Goal: Task Accomplishment & Management: Manage account settings

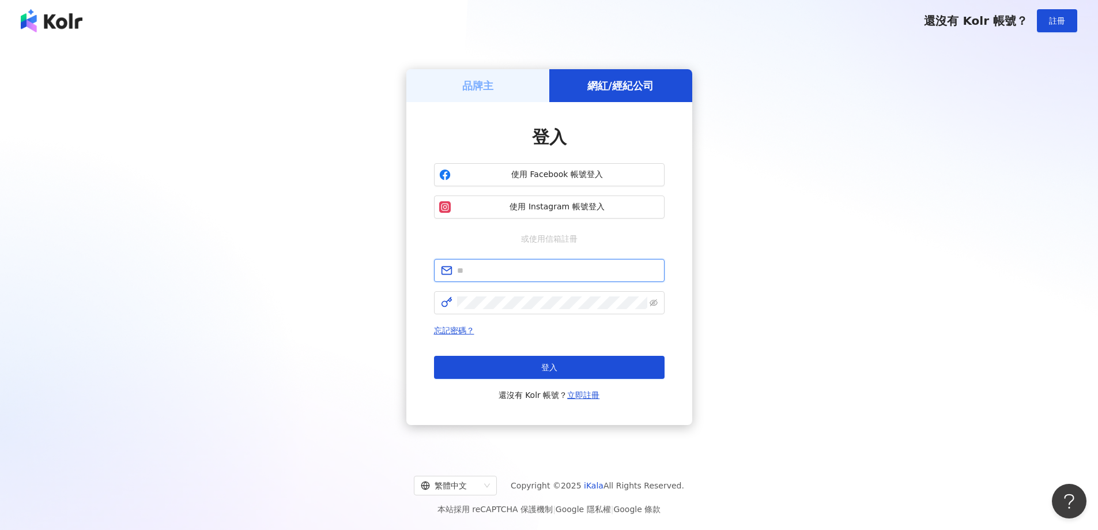
click at [526, 275] on input "text" at bounding box center [557, 270] width 201 height 13
type input "**********"
click button "登入" at bounding box center [549, 367] width 230 height 23
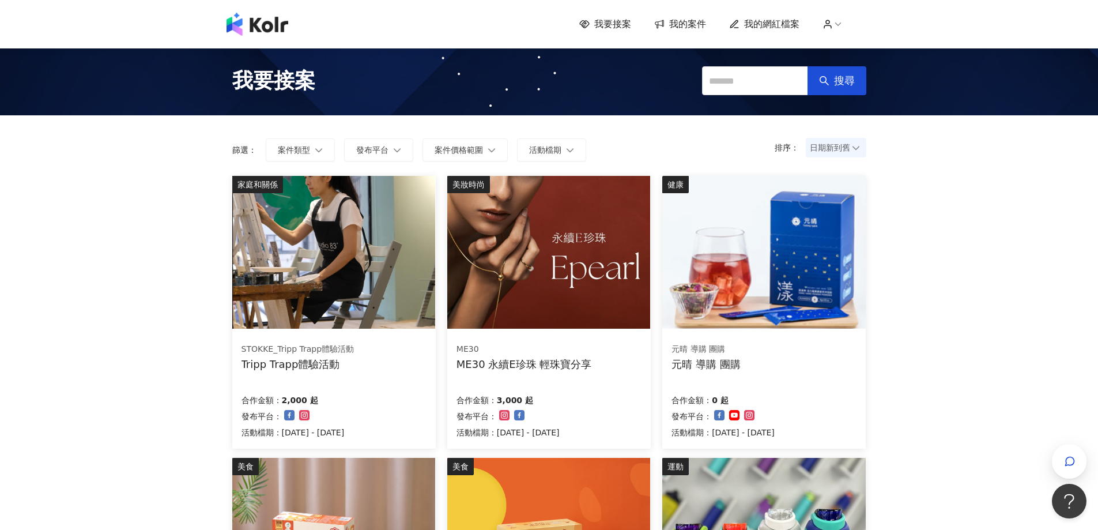
click at [521, 296] on img at bounding box center [548, 252] width 203 height 153
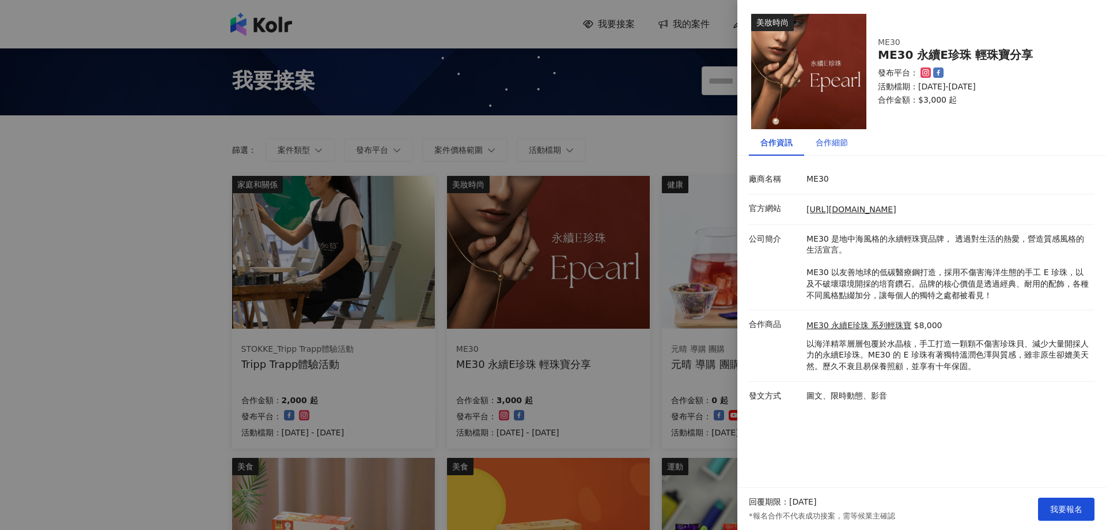
click at [841, 148] on div "合作細節" at bounding box center [832, 142] width 32 height 13
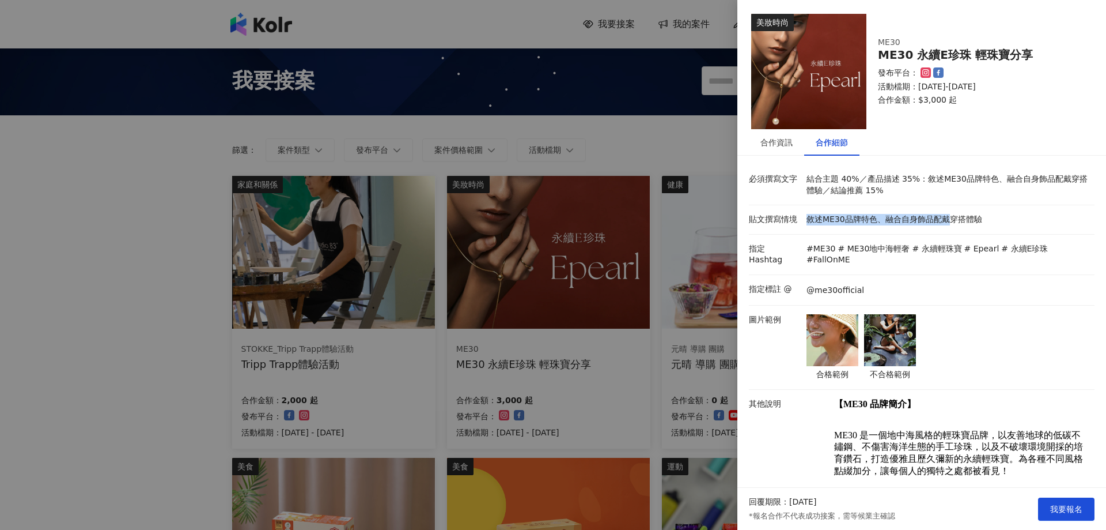
drag, startPoint x: 826, startPoint y: 218, endPoint x: 963, endPoint y: 225, distance: 137.9
click at [952, 222] on p "敘述ME30品牌特色、融合自身飾品配戴穿搭體驗" at bounding box center [948, 220] width 282 height 12
click at [973, 228] on li "貼文撰寫情境 敘述ME30品牌特色、融合自身飾品配戴穿搭體驗" at bounding box center [922, 219] width 346 height 29
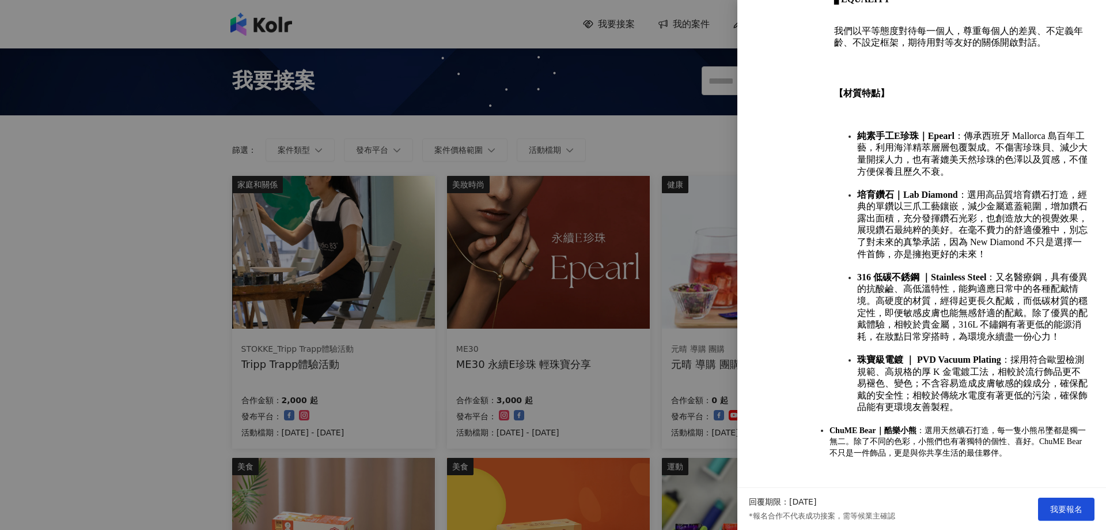
scroll to position [846, 0]
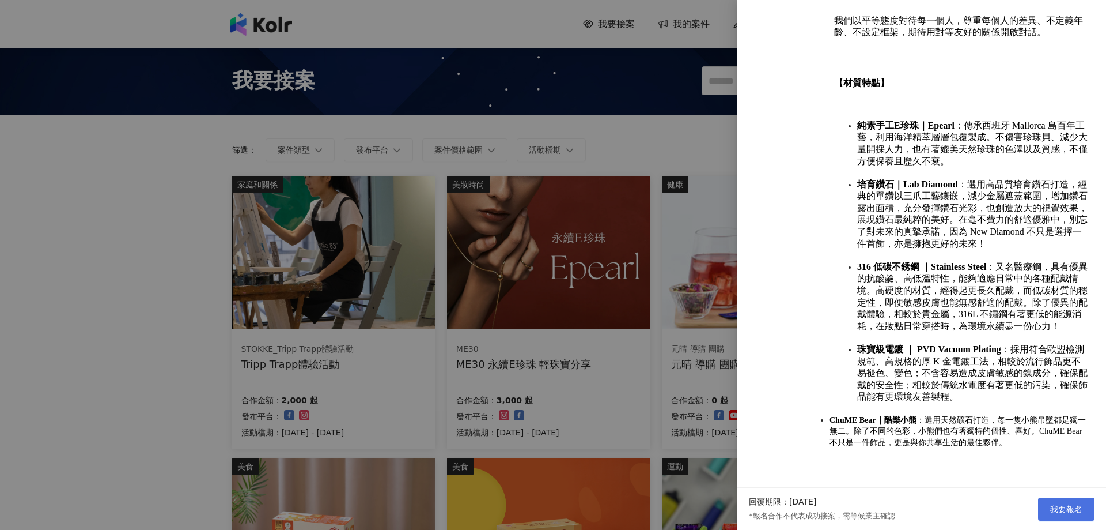
click at [1063, 506] on span "我要報名" at bounding box center [1066, 508] width 32 height 9
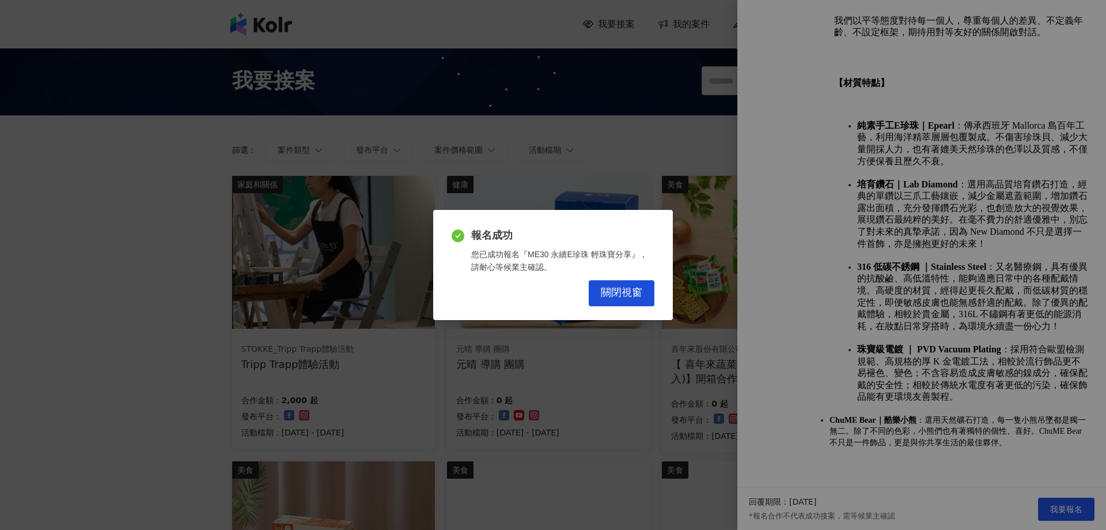
drag, startPoint x: 613, startPoint y: 300, endPoint x: 833, endPoint y: 326, distance: 222.3
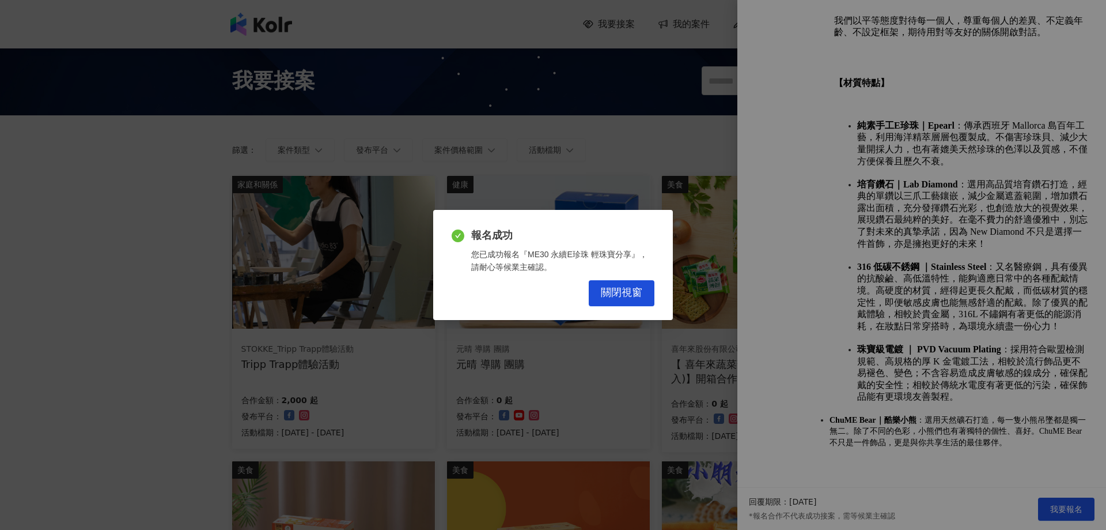
click at [613, 300] on button "關閉視窗" at bounding box center [622, 293] width 66 height 26
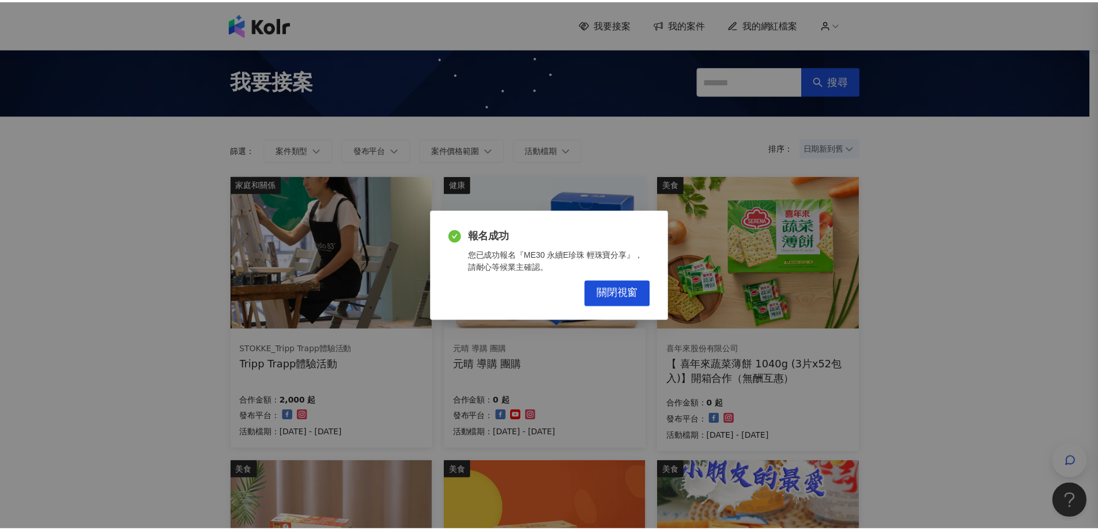
scroll to position [0, 0]
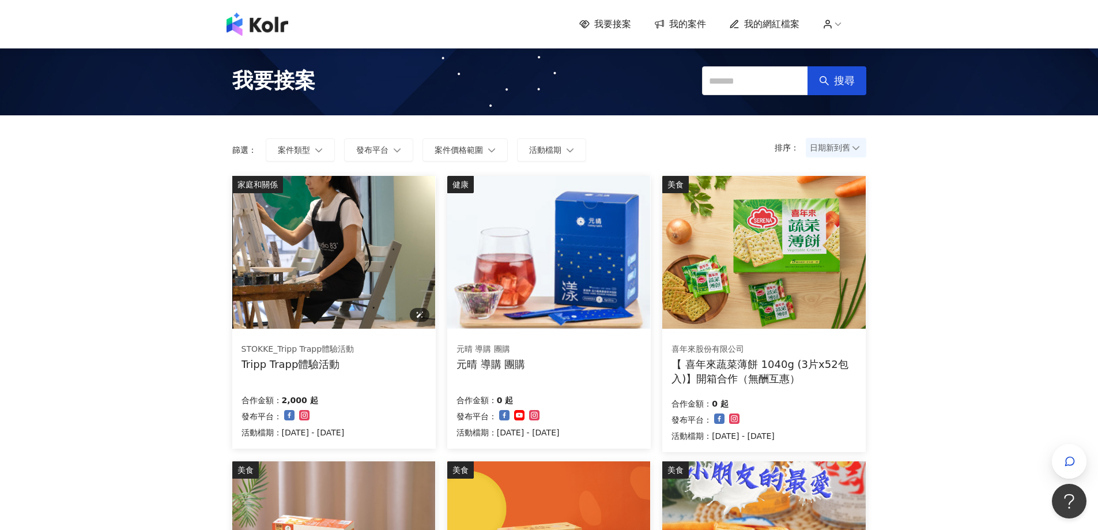
click at [330, 279] on img at bounding box center [333, 252] width 203 height 153
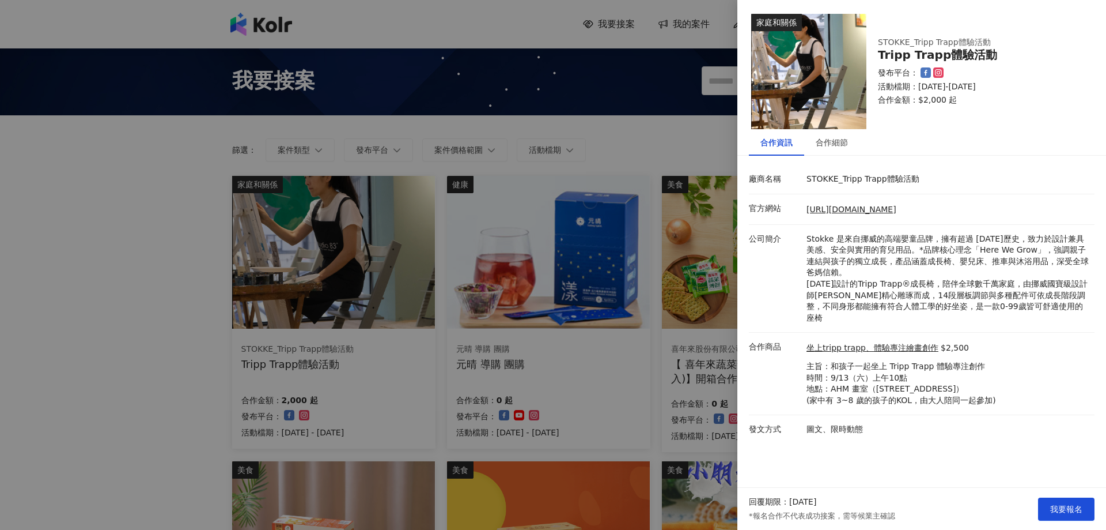
click at [127, 380] on div at bounding box center [553, 265] width 1106 height 530
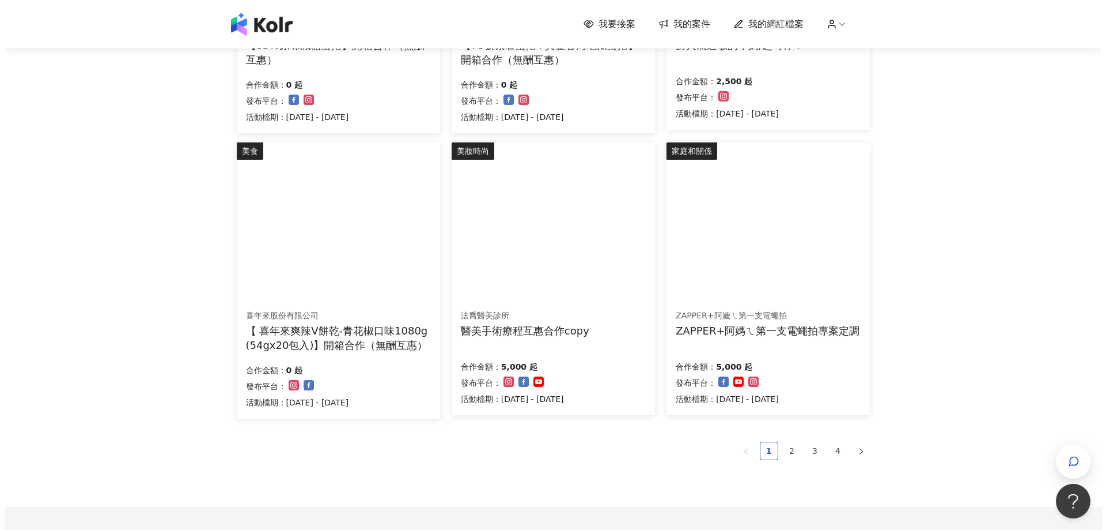
scroll to position [634, 0]
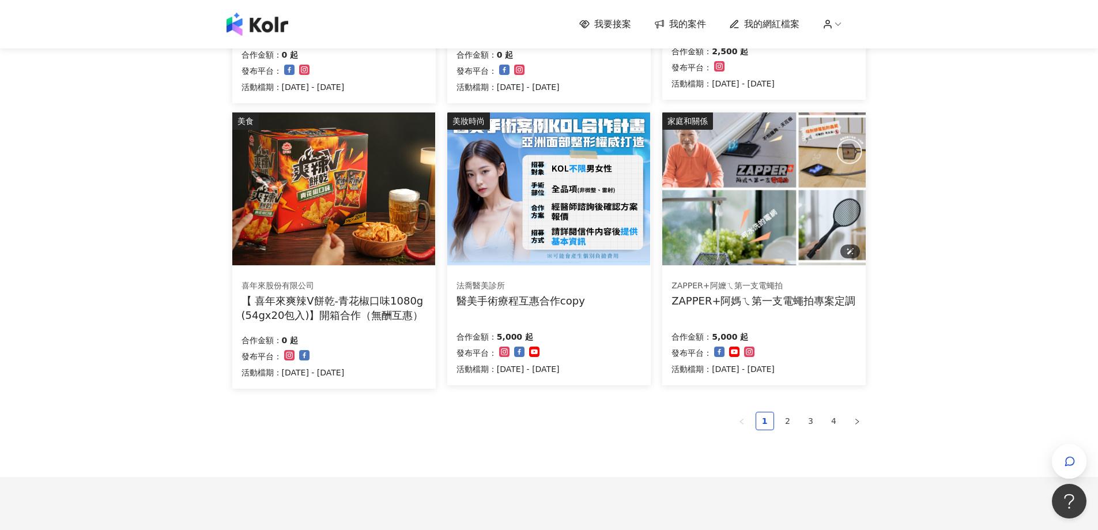
click at [760, 255] on img at bounding box center [763, 188] width 203 height 153
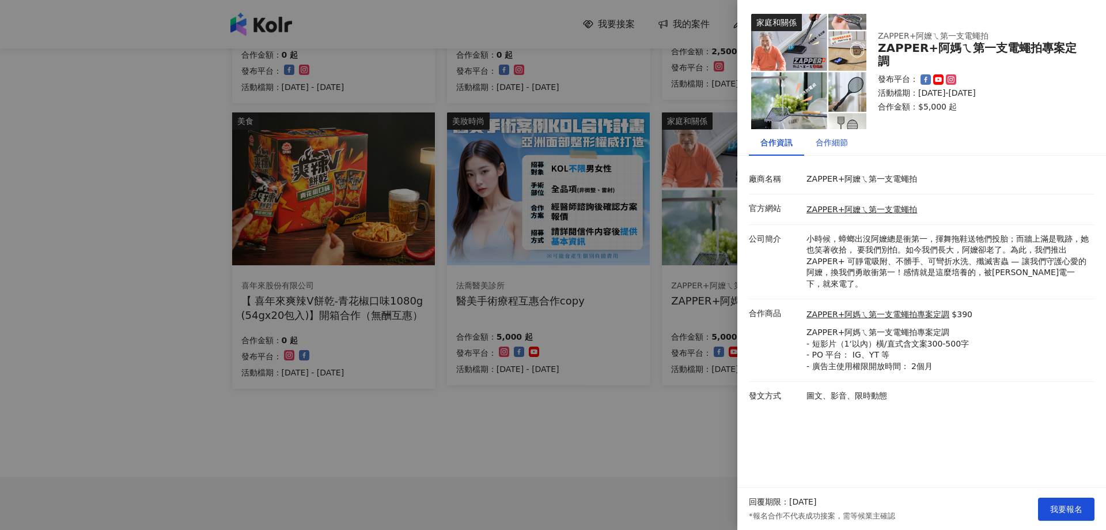
click at [825, 147] on div "合作細節" at bounding box center [832, 142] width 32 height 13
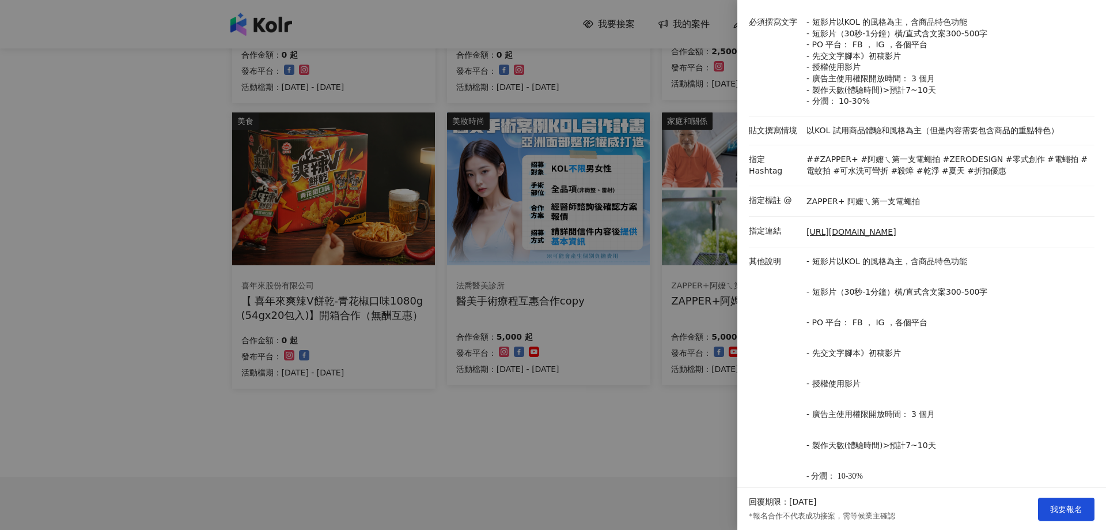
scroll to position [137, 0]
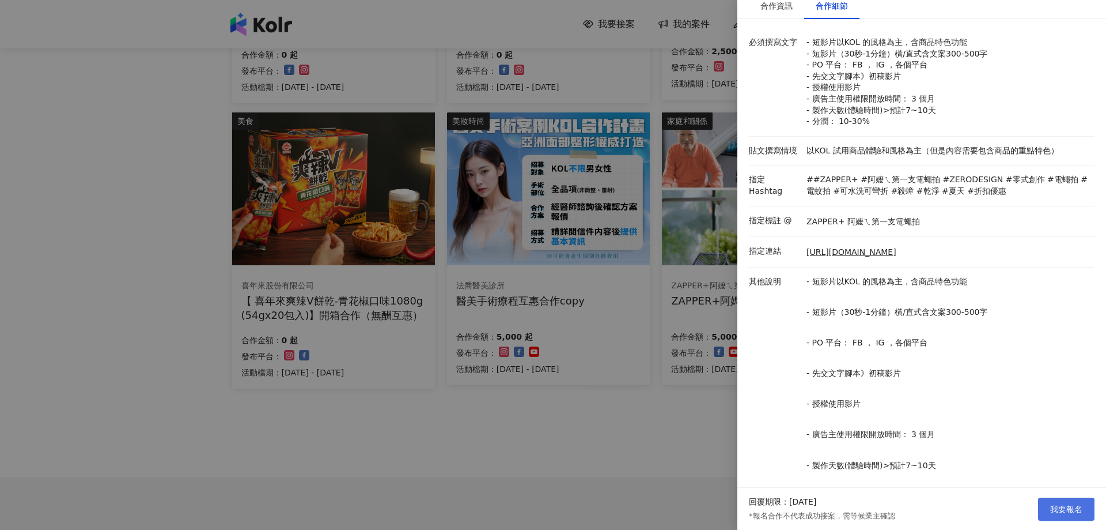
click at [1059, 509] on span "我要報名" at bounding box center [1066, 508] width 32 height 9
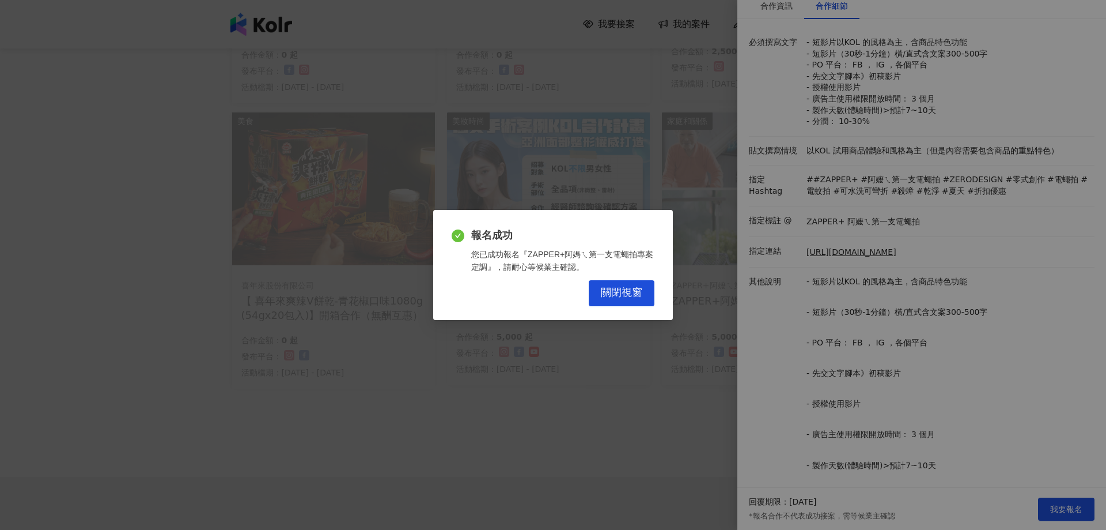
click at [630, 316] on div "報名成功 您已成功報名『ZAPPER+阿媽ㄟ第一支電蠅拍專案定調』，請耐心等候業主確認。 關閉視窗" at bounding box center [553, 264] width 240 height 109
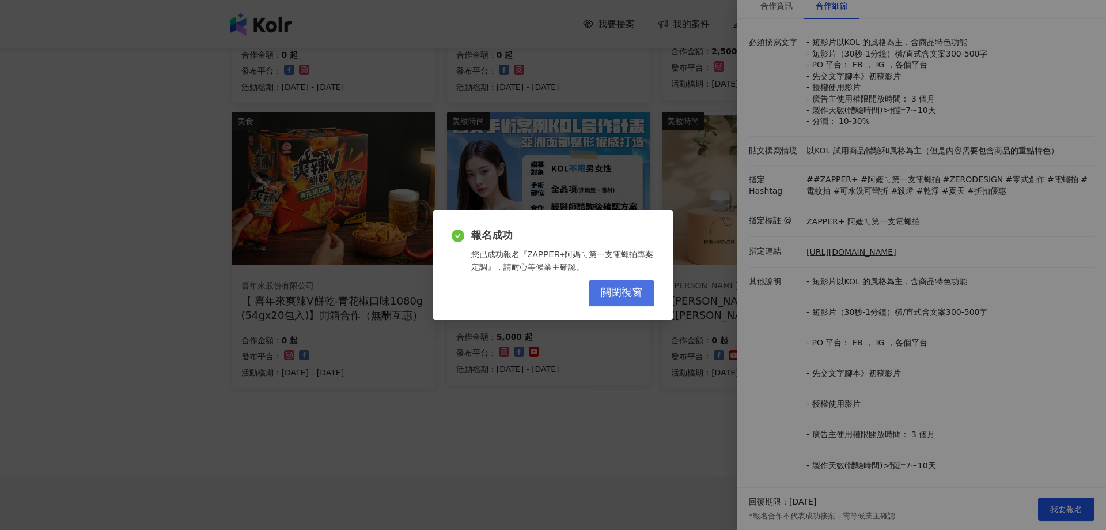
click at [635, 293] on span "關閉視窗" at bounding box center [621, 292] width 41 height 13
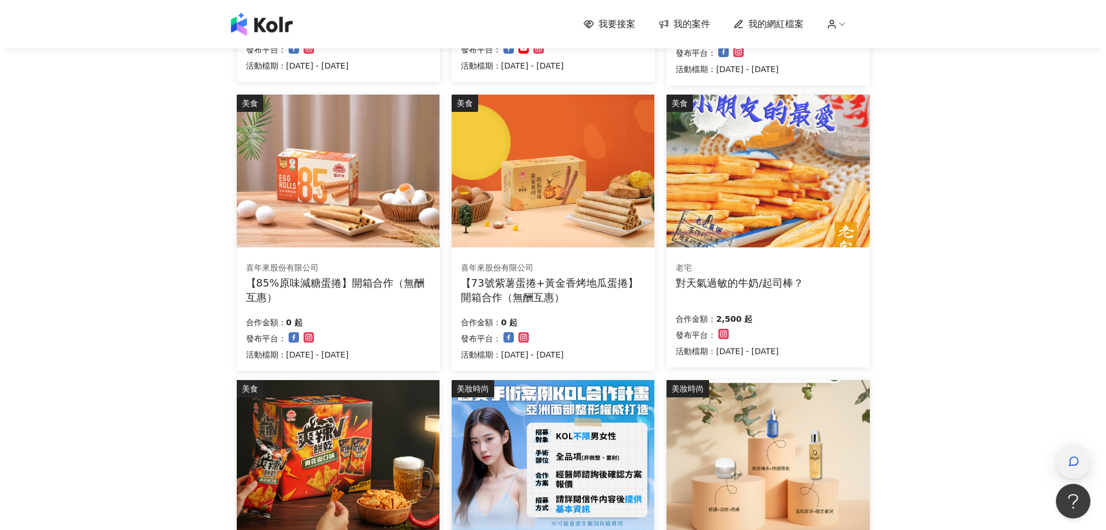
scroll to position [346, 0]
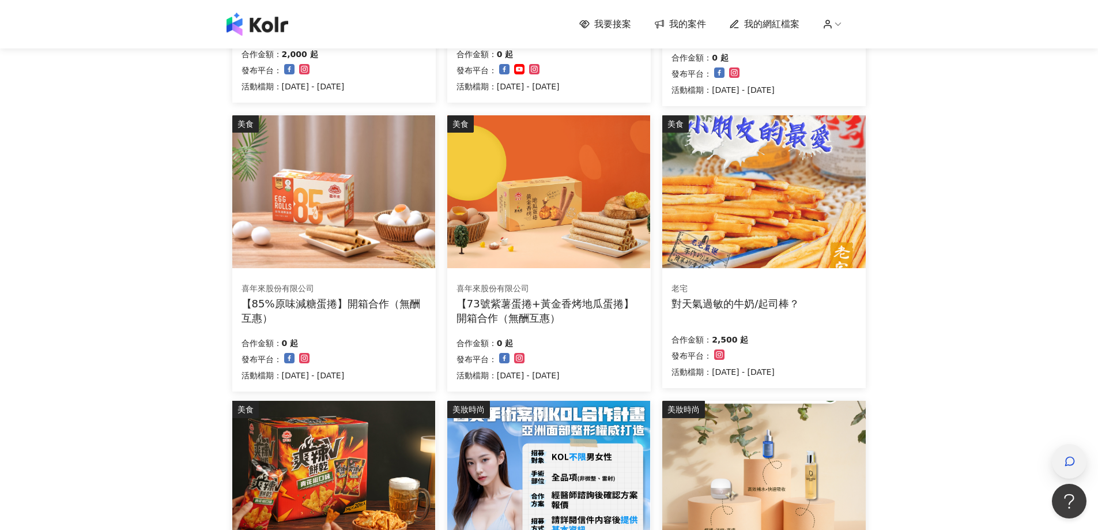
click at [1064, 457] on icon "button" at bounding box center [1070, 461] width 12 height 12
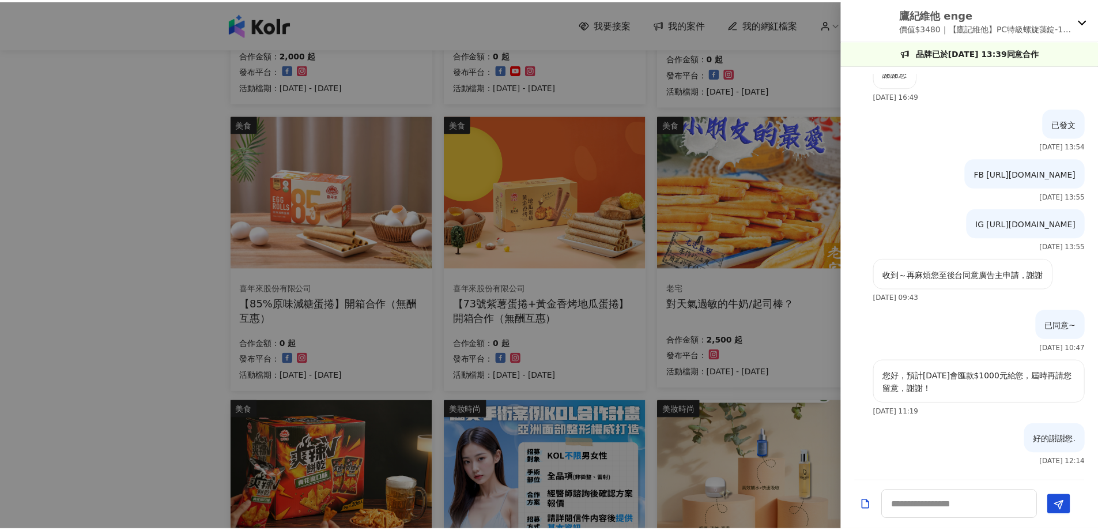
scroll to position [1453, 0]
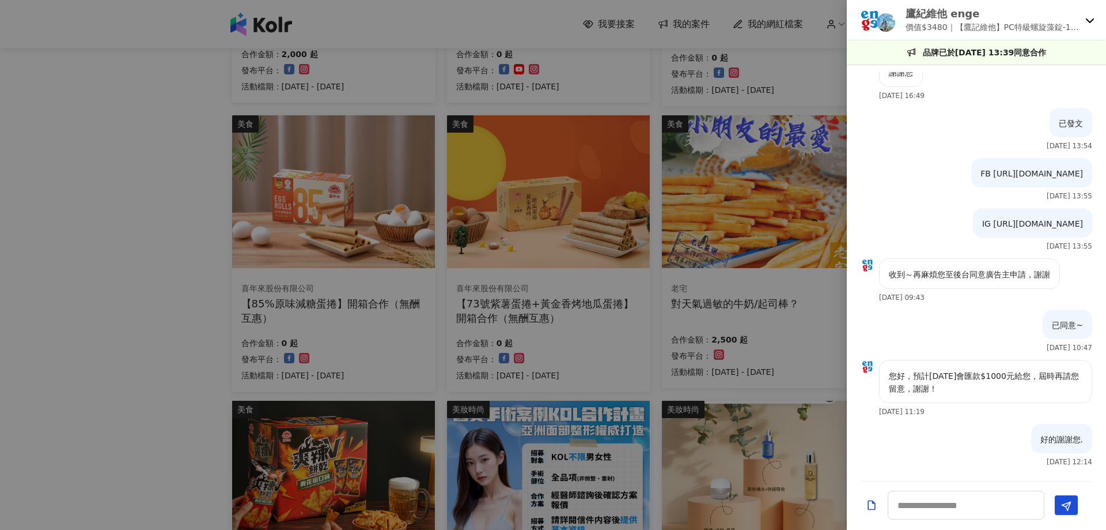
click at [1007, 19] on p "鷹紀維他 enge" at bounding box center [993, 13] width 175 height 14
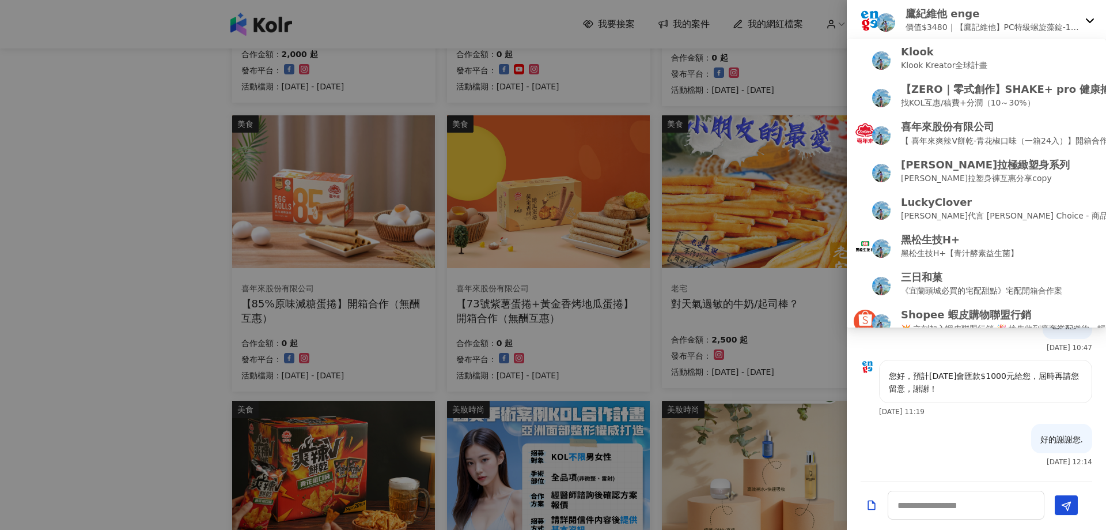
click at [102, 369] on div at bounding box center [553, 265] width 1106 height 530
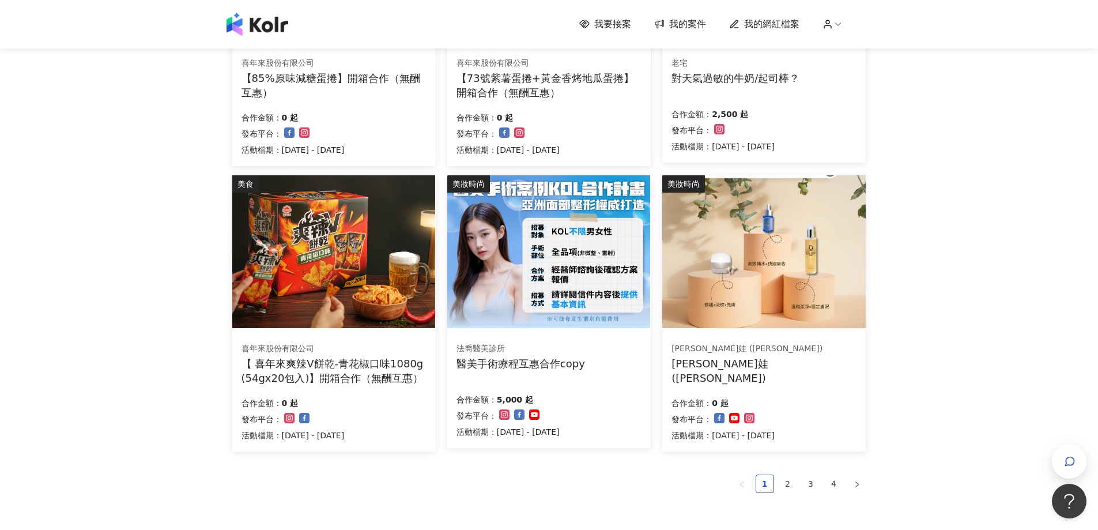
scroll to position [576, 0]
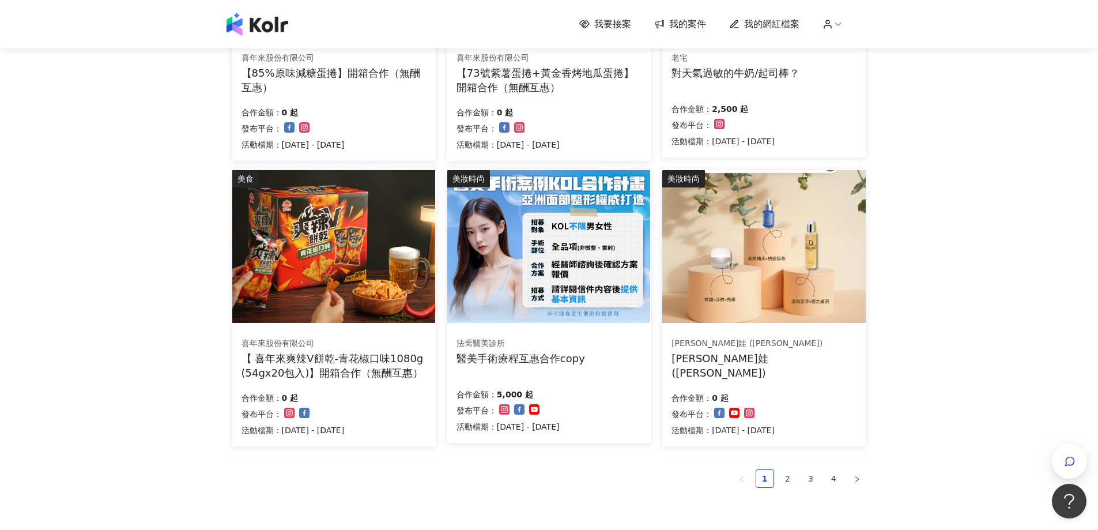
click at [680, 20] on span "我的案件" at bounding box center [687, 24] width 37 height 13
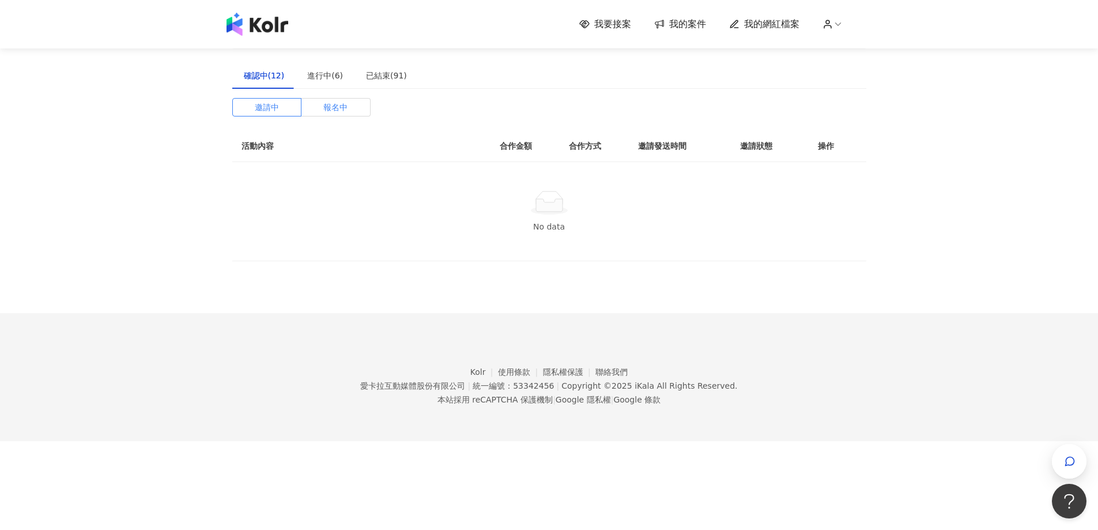
click at [347, 111] on span "報名中" at bounding box center [335, 107] width 24 height 17
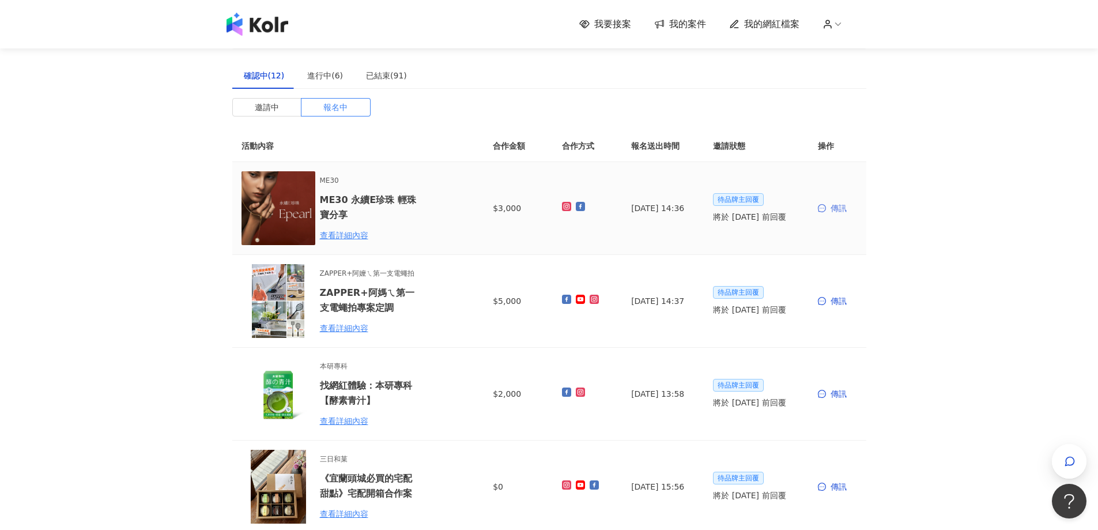
click at [837, 214] on div "傳訊" at bounding box center [837, 208] width 39 height 13
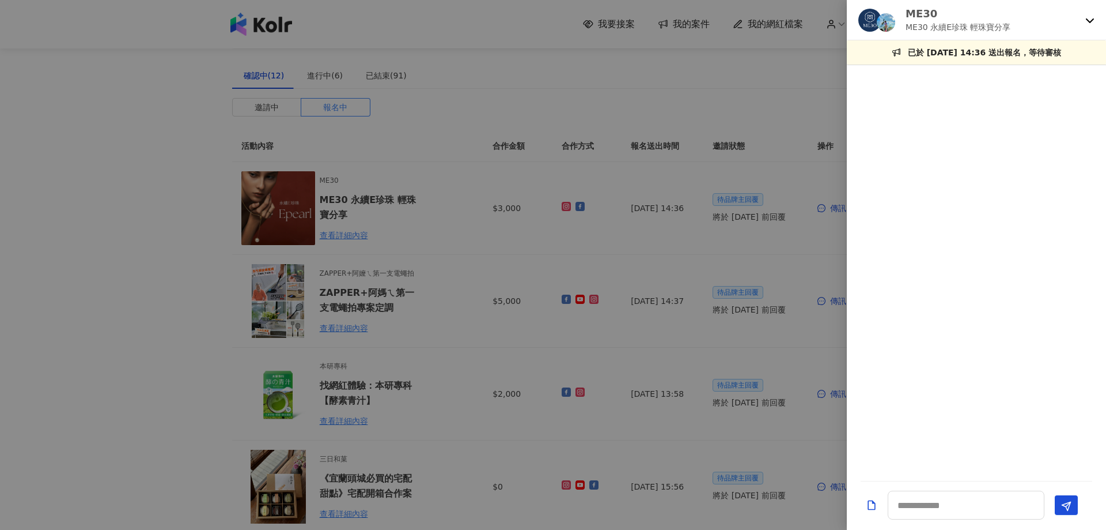
click at [368, 224] on div at bounding box center [553, 265] width 1106 height 530
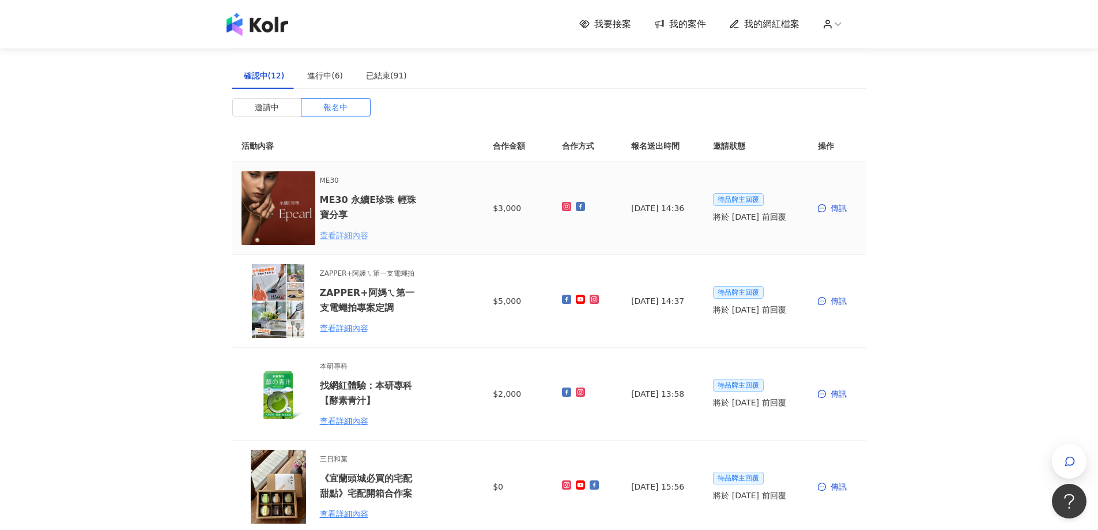
click at [353, 234] on div "查看詳細內容" at bounding box center [370, 235] width 101 height 13
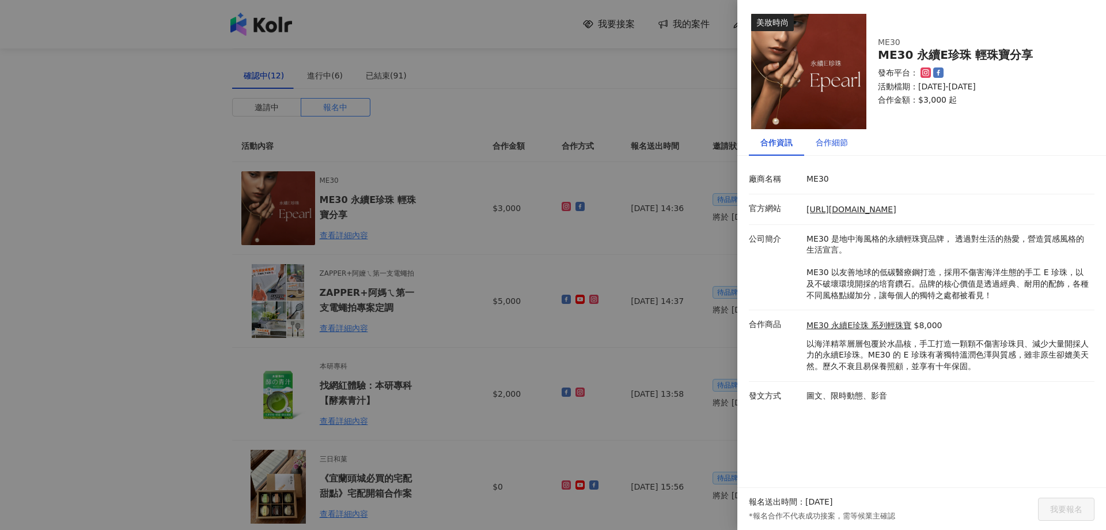
click at [831, 144] on div "合作細節" at bounding box center [832, 142] width 32 height 13
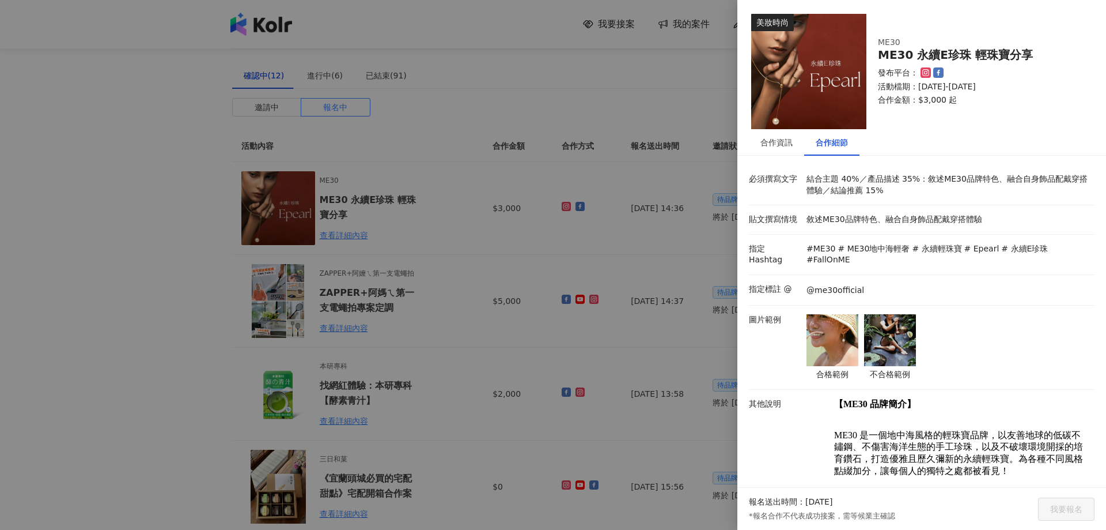
click at [545, 267] on div at bounding box center [553, 265] width 1106 height 530
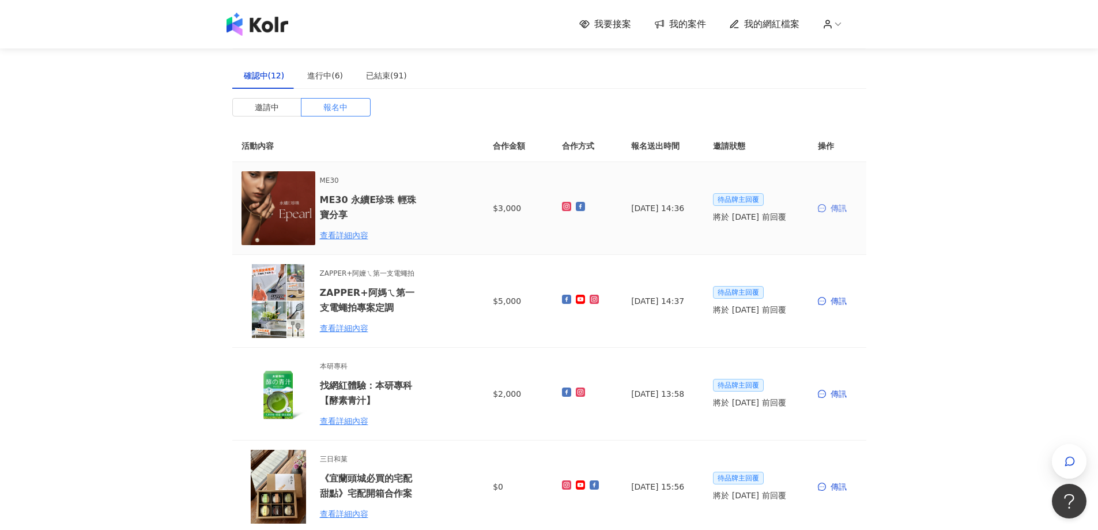
click at [840, 206] on div "傳訊" at bounding box center [837, 208] width 39 height 13
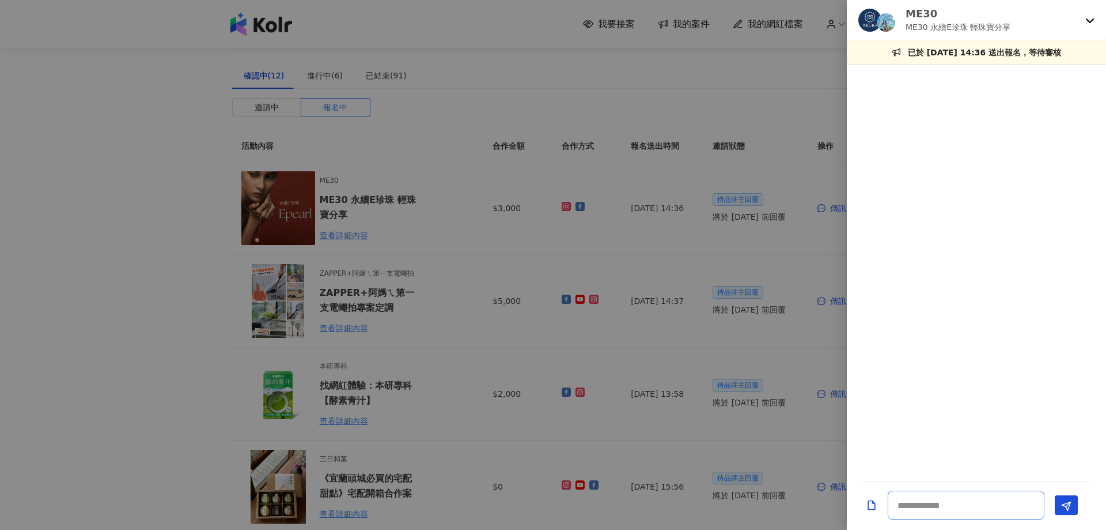
click at [955, 506] on textarea at bounding box center [966, 504] width 157 height 29
paste textarea "**********"
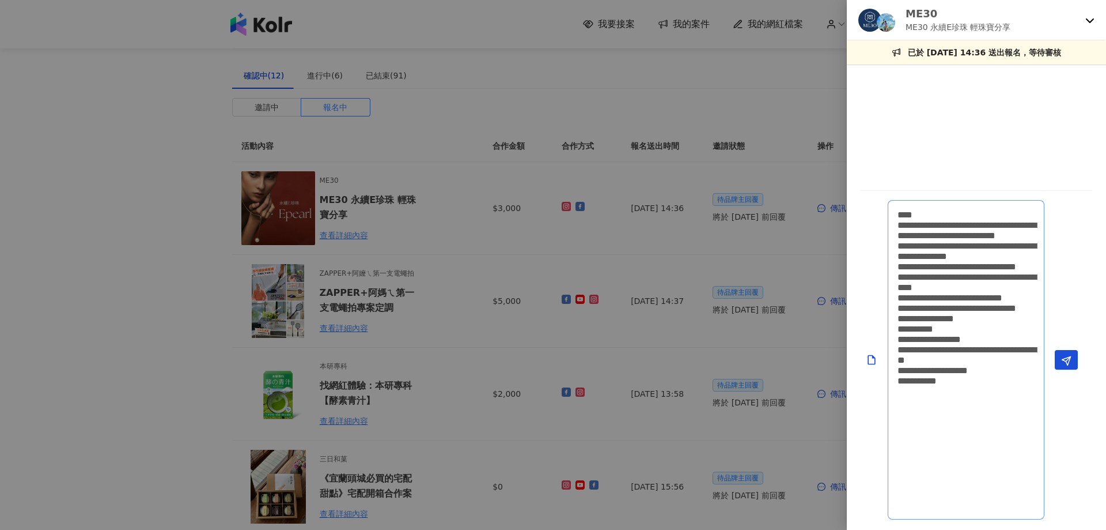
scroll to position [1, 0]
type textarea "**********"
click at [1070, 364] on icon "Send" at bounding box center [1066, 361] width 10 height 10
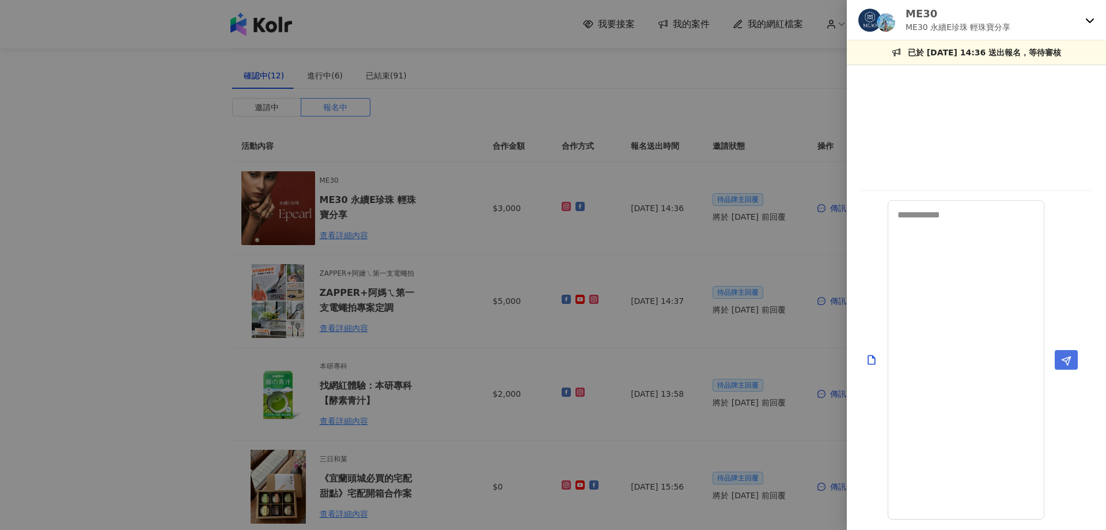
scroll to position [0, 0]
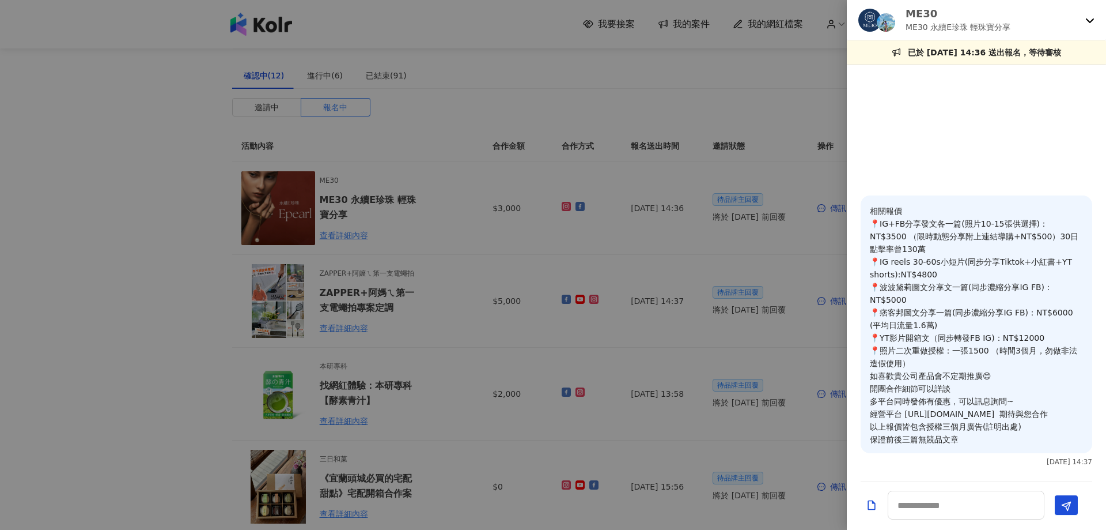
click at [477, 278] on div at bounding box center [553, 265] width 1106 height 530
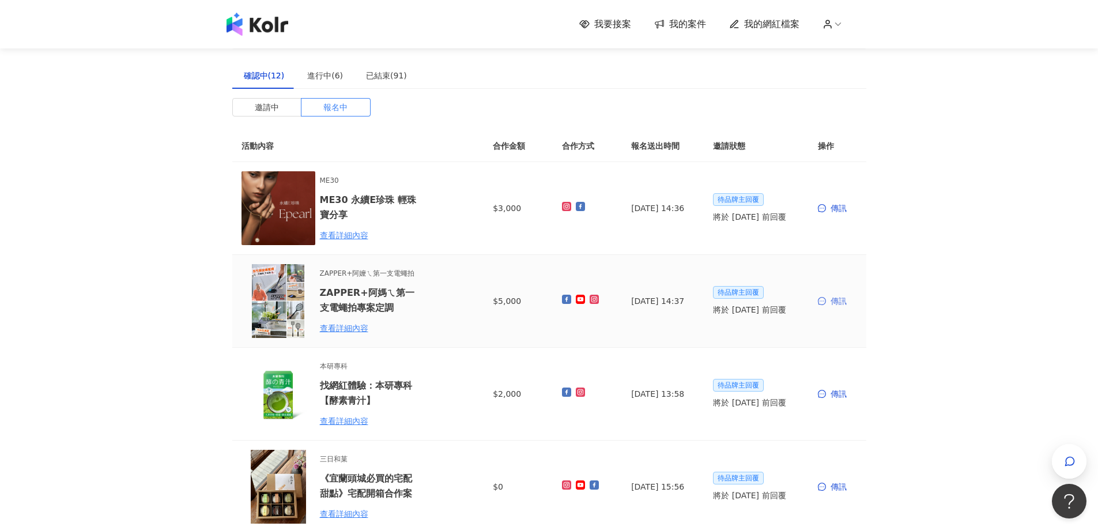
click at [834, 298] on div "傳訊" at bounding box center [837, 300] width 39 height 13
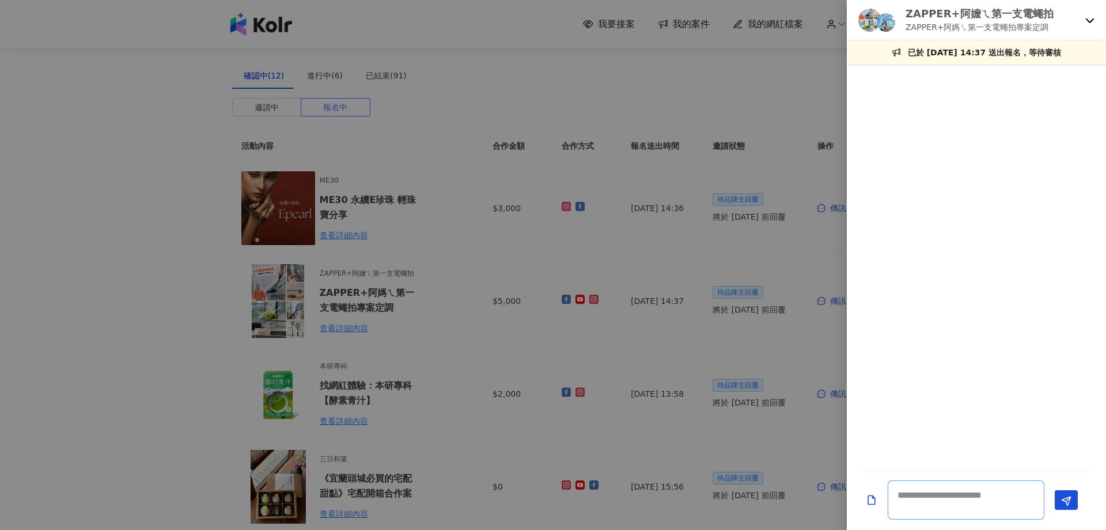
click at [928, 499] on textarea at bounding box center [966, 499] width 157 height 39
paste textarea "**********"
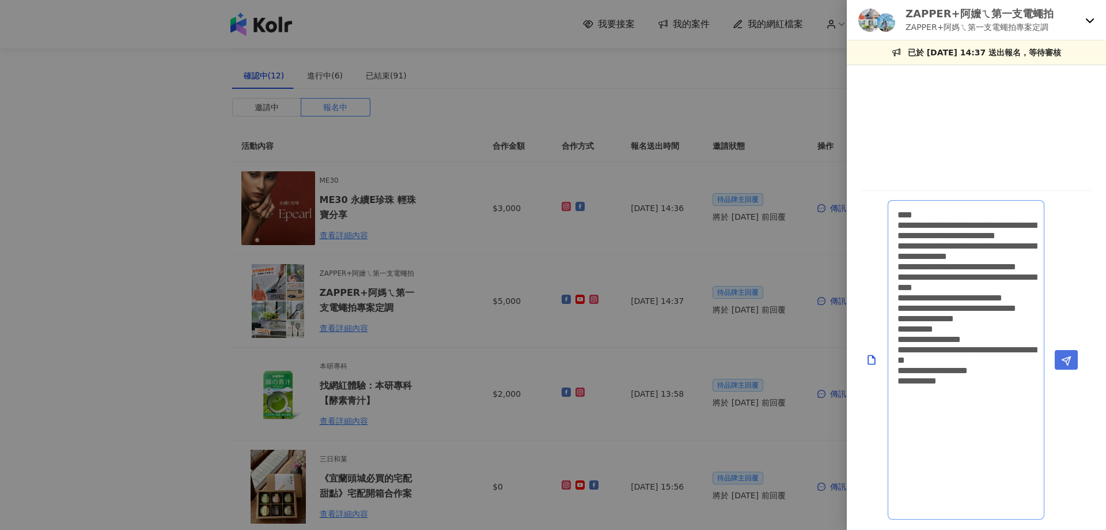
type textarea "**********"
click at [1059, 365] on button "Send" at bounding box center [1066, 360] width 23 height 20
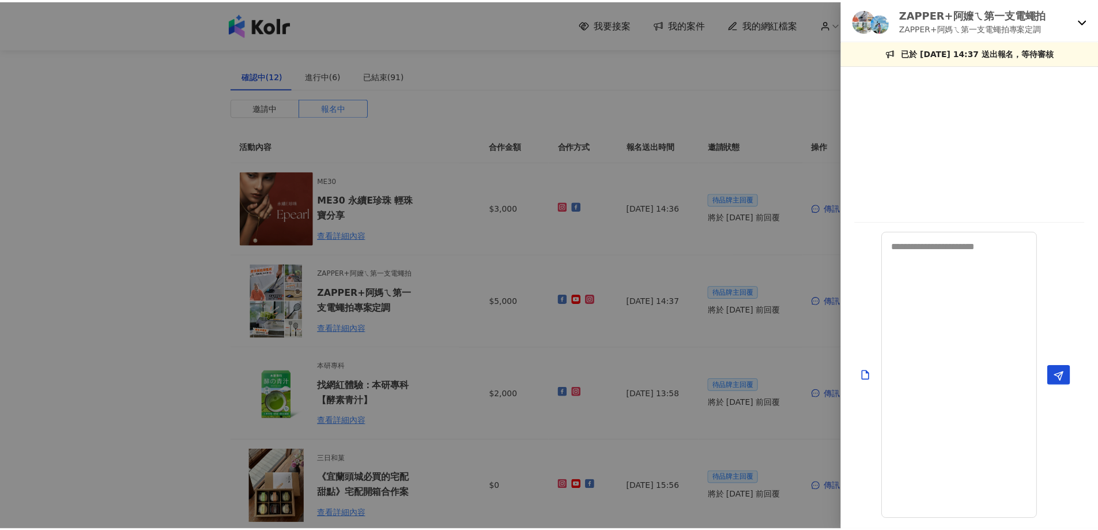
scroll to position [0, 0]
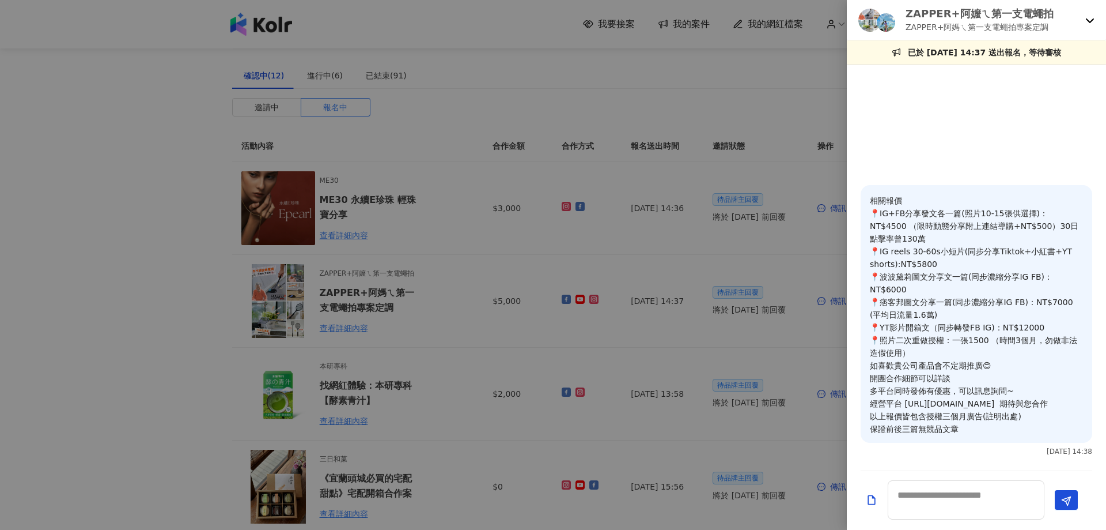
click at [101, 284] on div at bounding box center [553, 265] width 1106 height 530
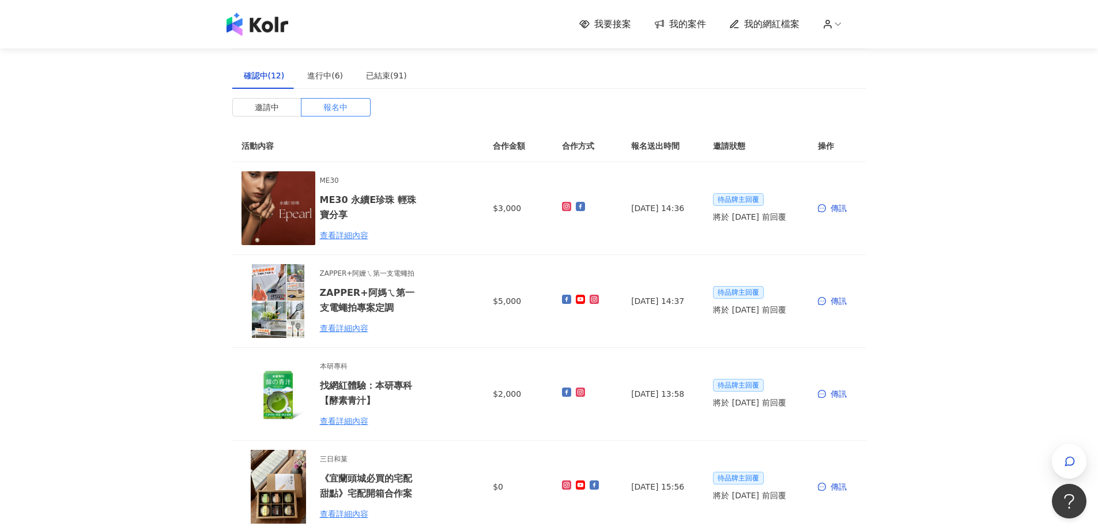
click at [255, 29] on img at bounding box center [257, 24] width 62 height 23
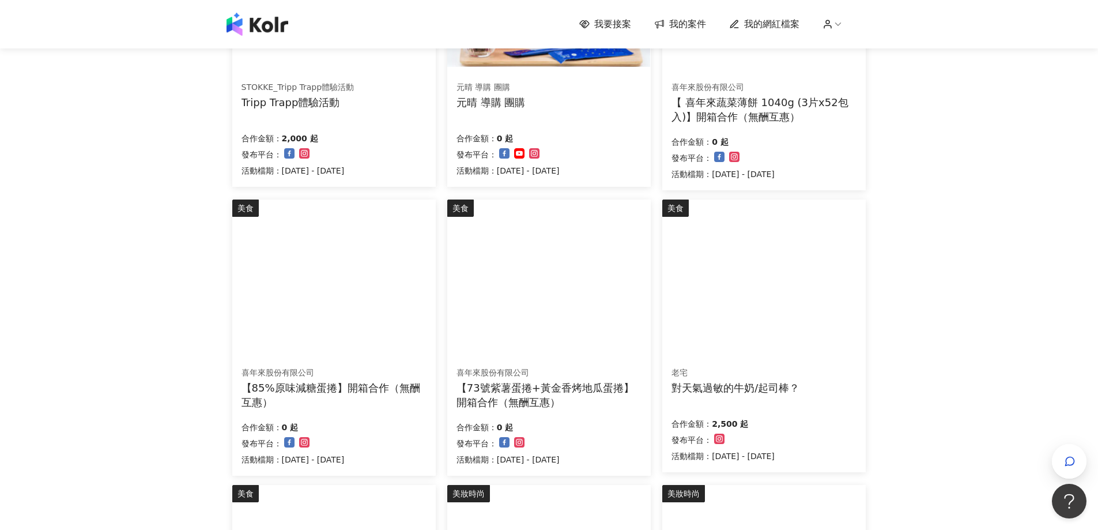
scroll to position [288, 0]
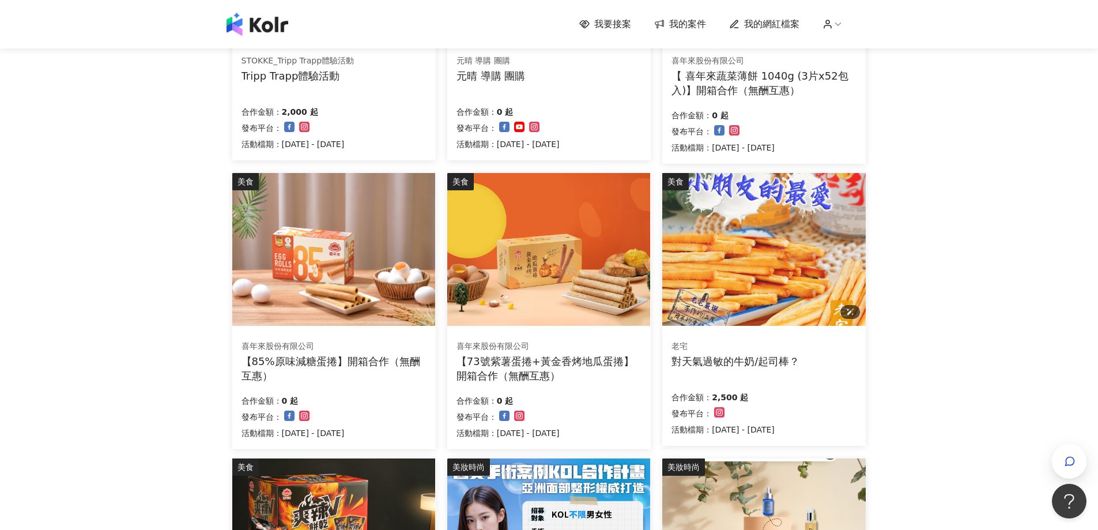
click at [759, 259] on img at bounding box center [763, 249] width 203 height 153
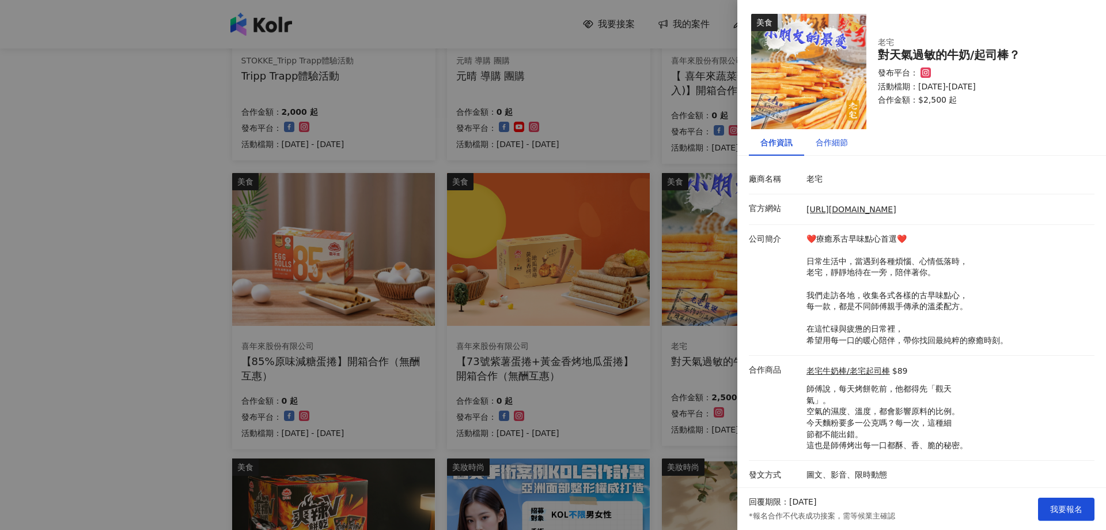
click at [832, 143] on div "合作細節" at bounding box center [832, 142] width 32 height 13
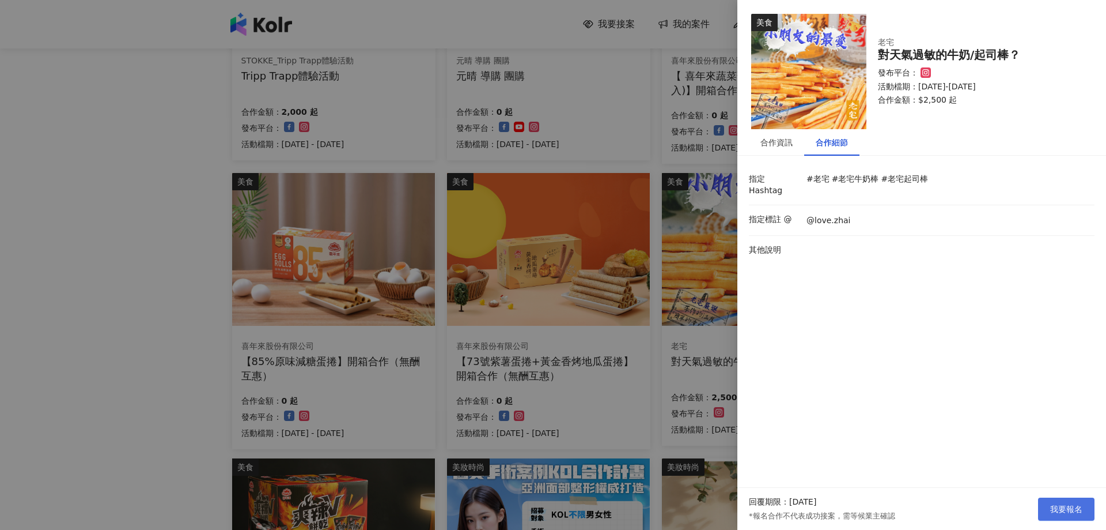
click at [1063, 510] on span "我要報名" at bounding box center [1066, 508] width 32 height 9
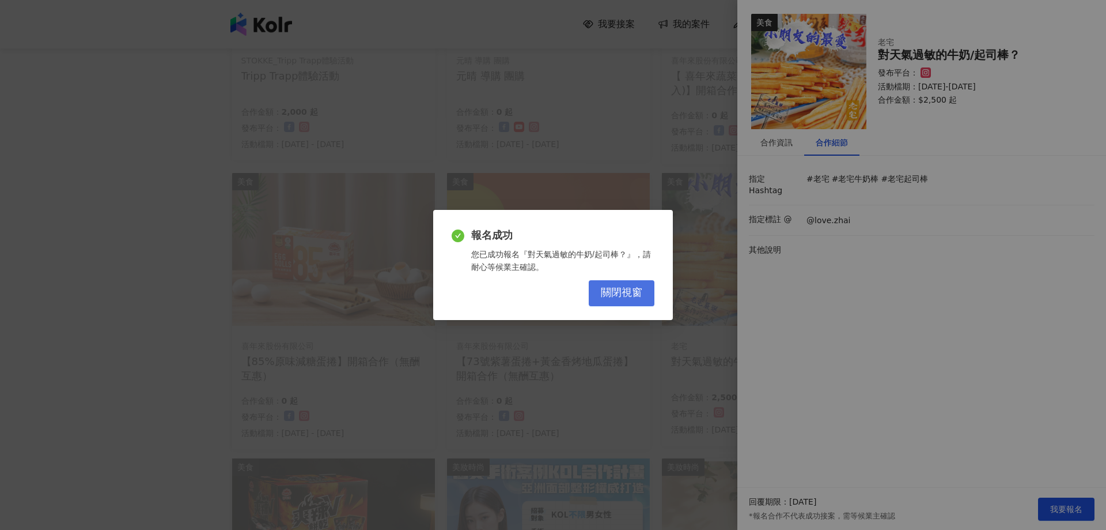
click at [618, 292] on span "關閉視窗" at bounding box center [621, 292] width 41 height 13
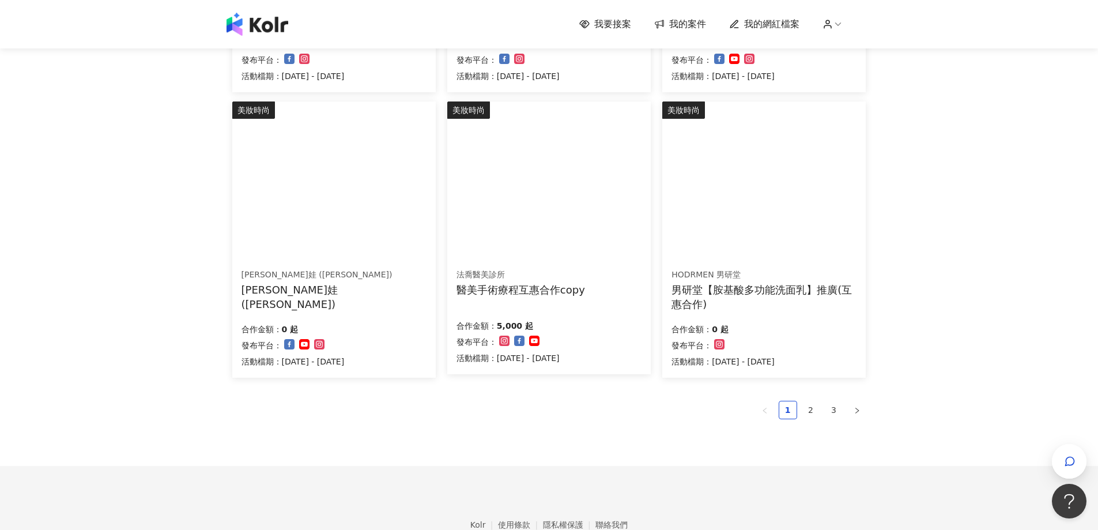
scroll to position [691, 0]
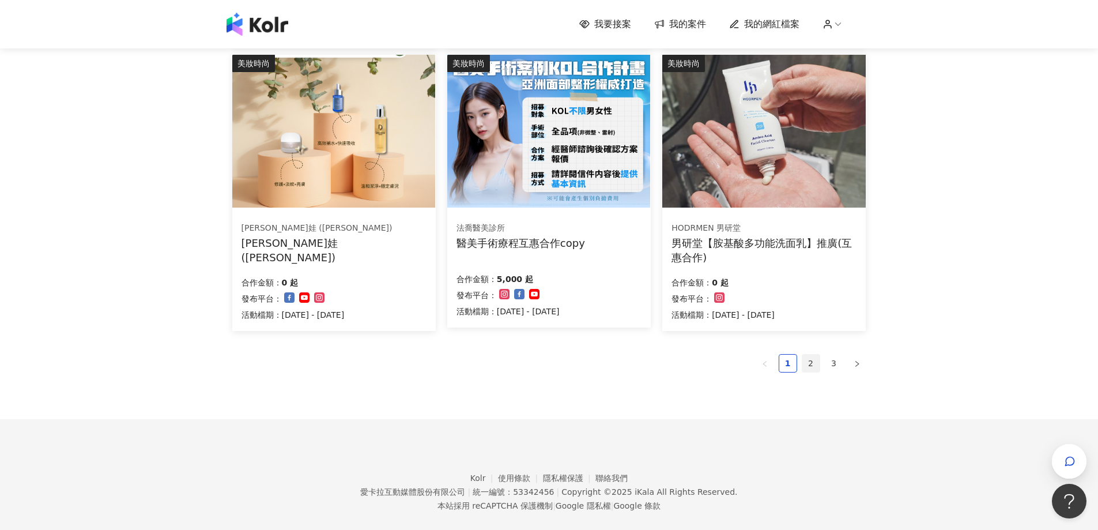
click at [810, 366] on link "2" at bounding box center [810, 362] width 17 height 17
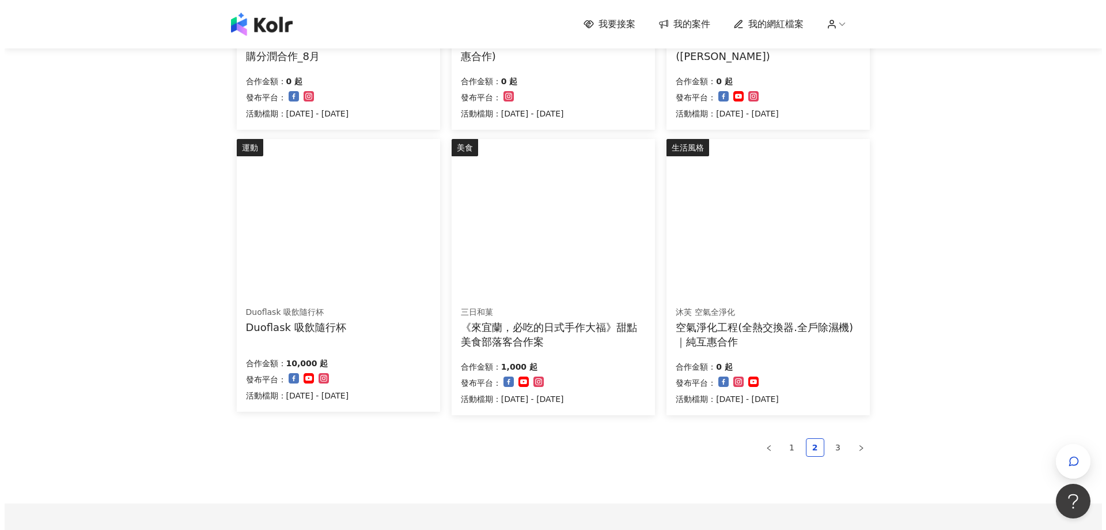
scroll to position [576, 0]
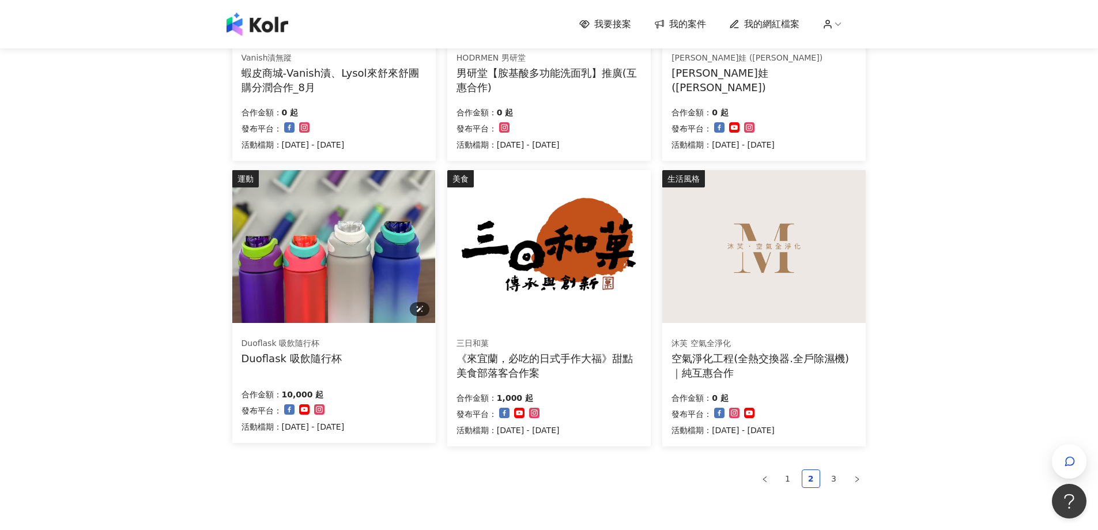
click at [337, 271] on img at bounding box center [333, 246] width 203 height 153
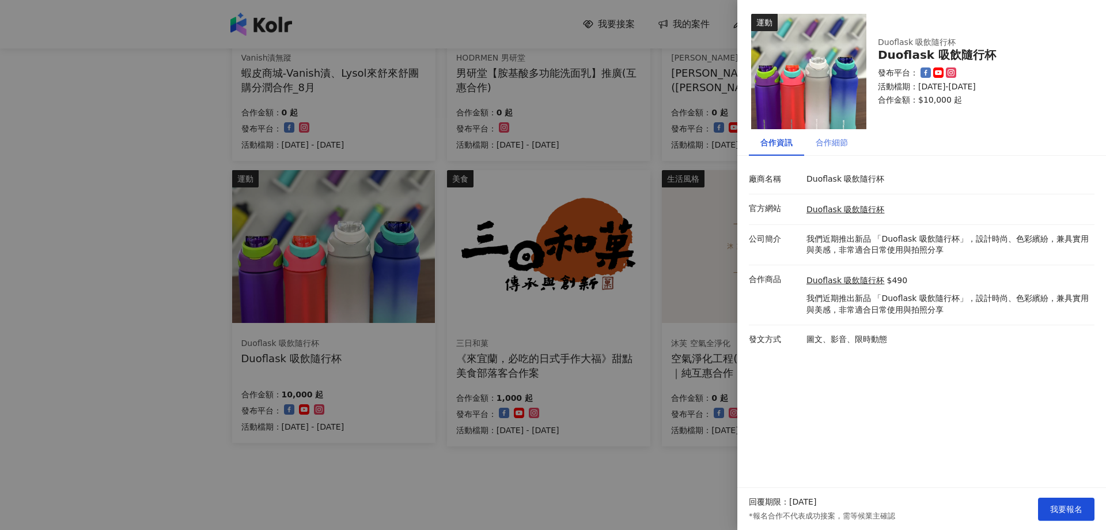
click at [828, 135] on div "合作細節" at bounding box center [831, 142] width 55 height 27
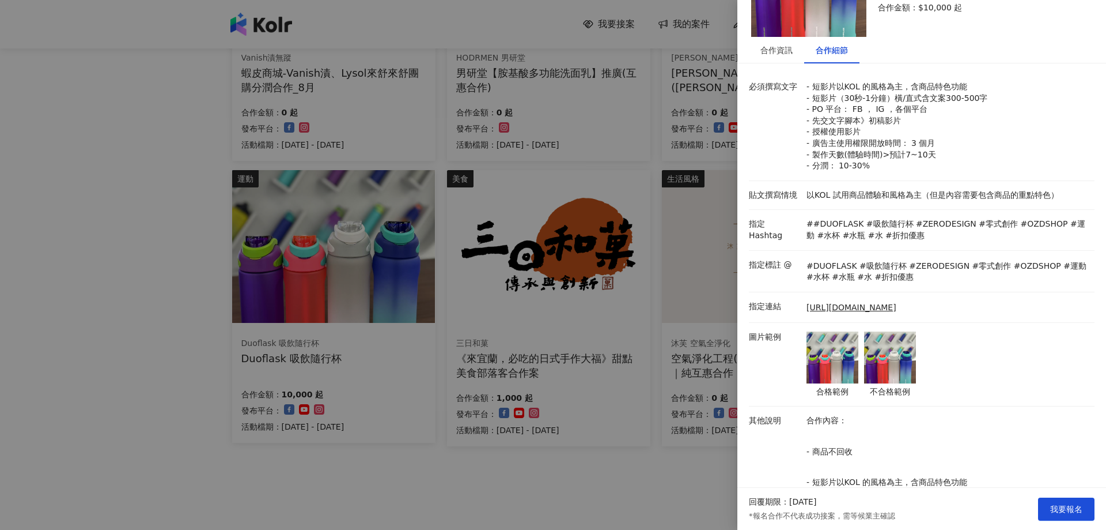
scroll to position [115, 0]
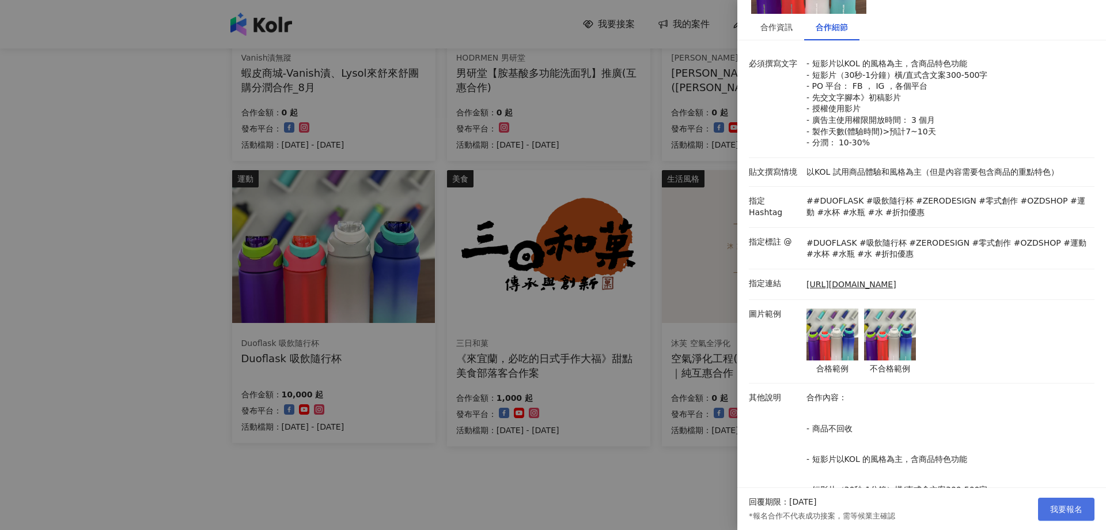
click at [1063, 508] on span "我要報名" at bounding box center [1066, 508] width 32 height 9
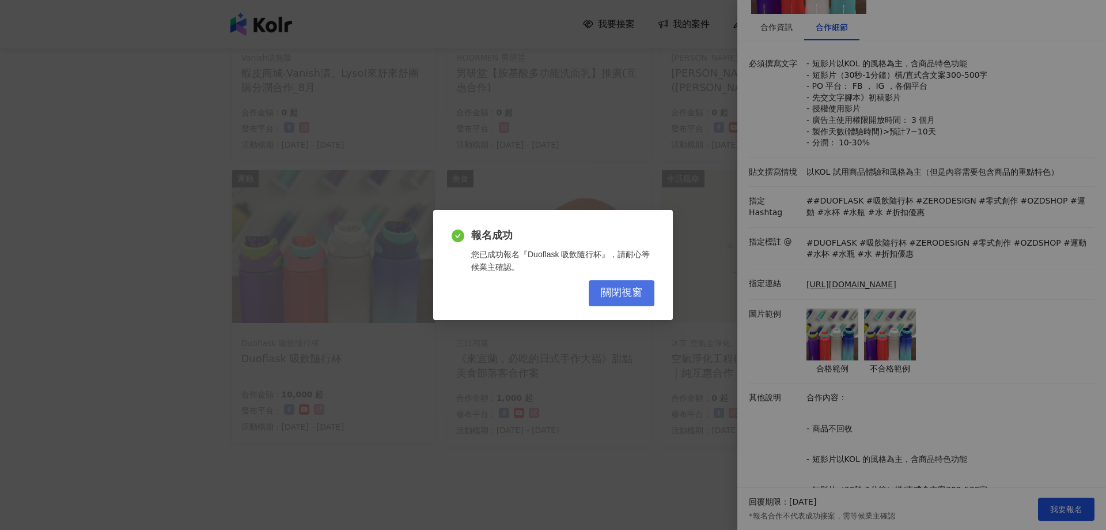
click at [618, 281] on button "關閉視窗" at bounding box center [622, 293] width 66 height 26
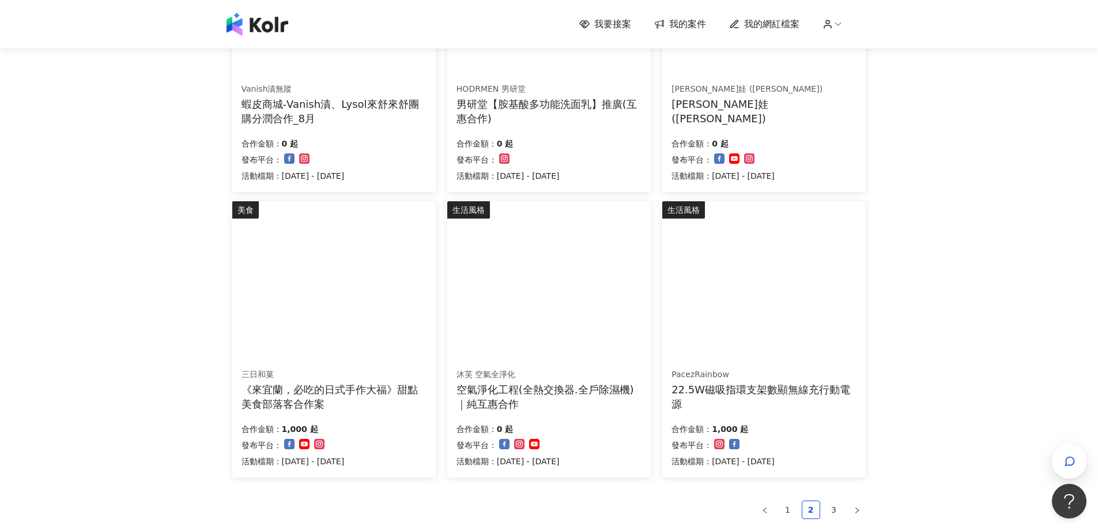
scroll to position [519, 0]
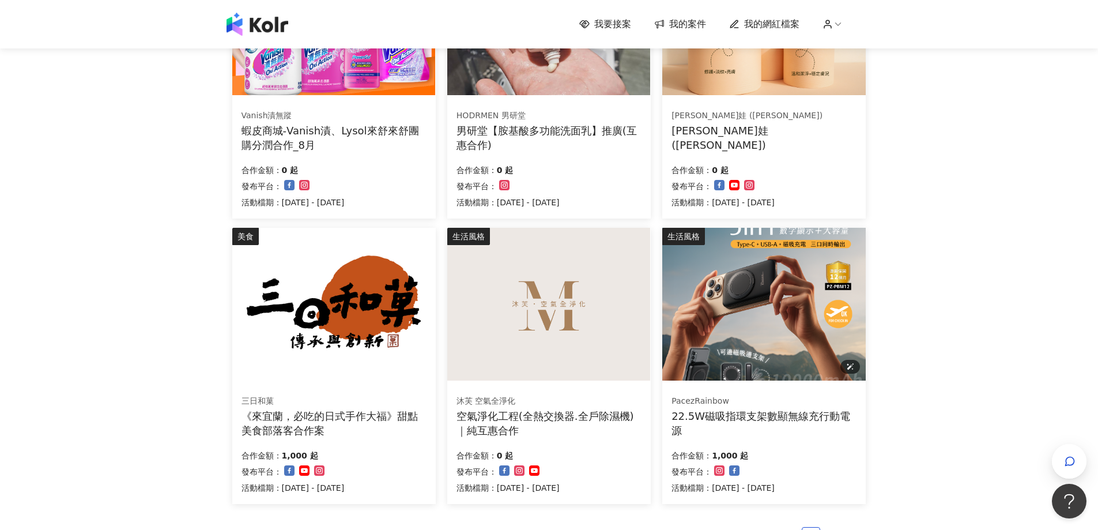
click at [795, 362] on img at bounding box center [763, 304] width 203 height 153
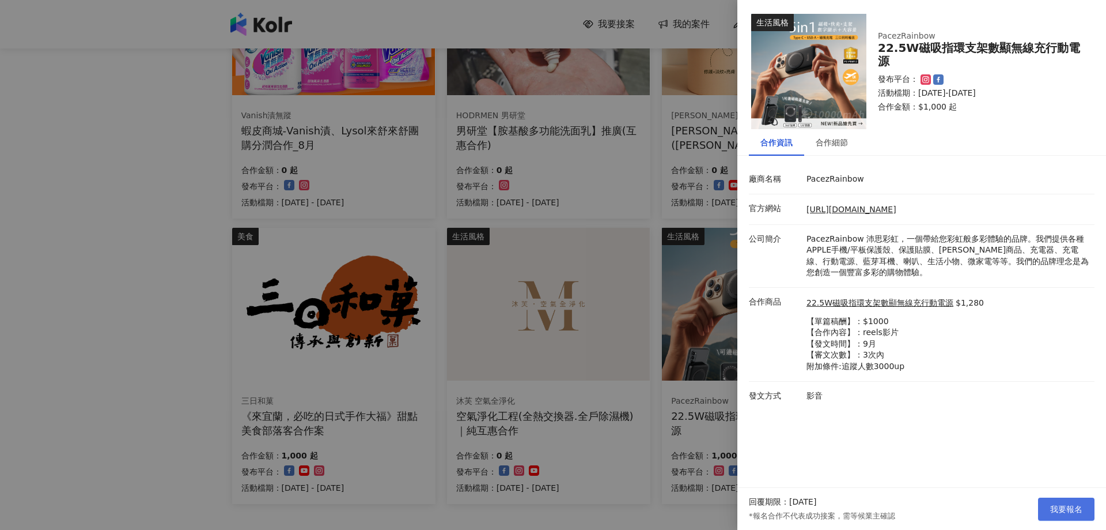
click at [1063, 507] on span "我要報名" at bounding box center [1066, 508] width 32 height 9
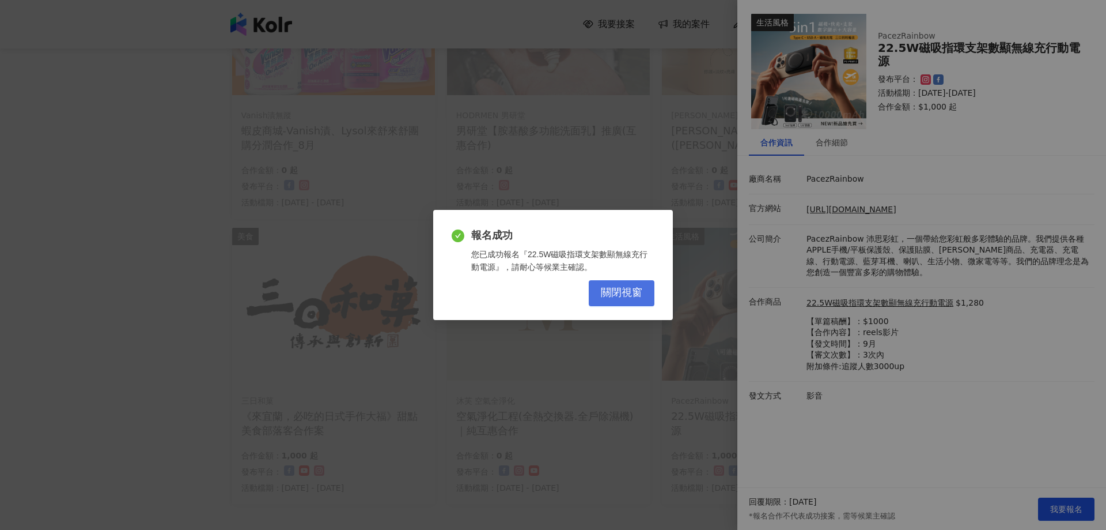
click at [643, 296] on button "關閉視窗" at bounding box center [622, 293] width 66 height 26
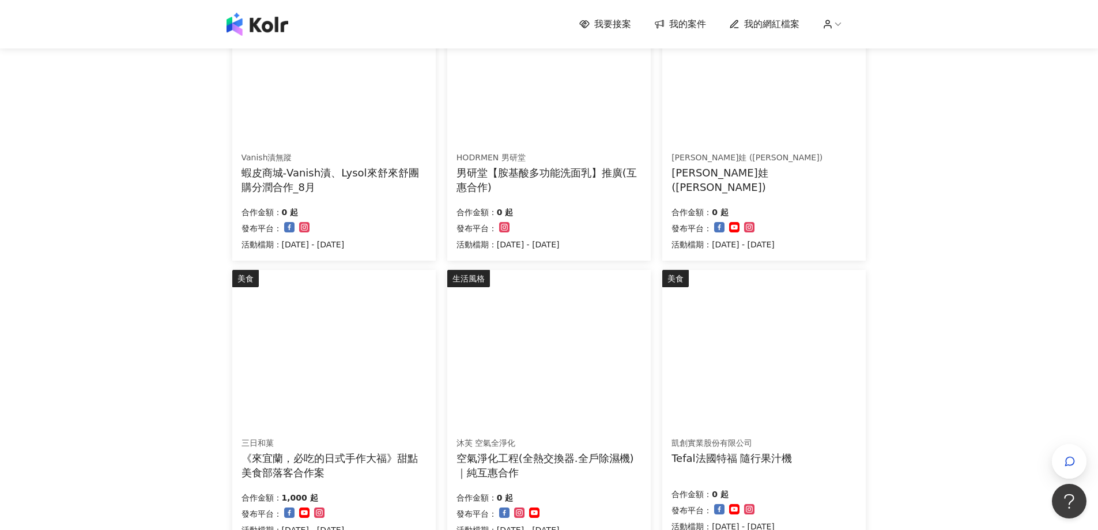
scroll to position [576, 0]
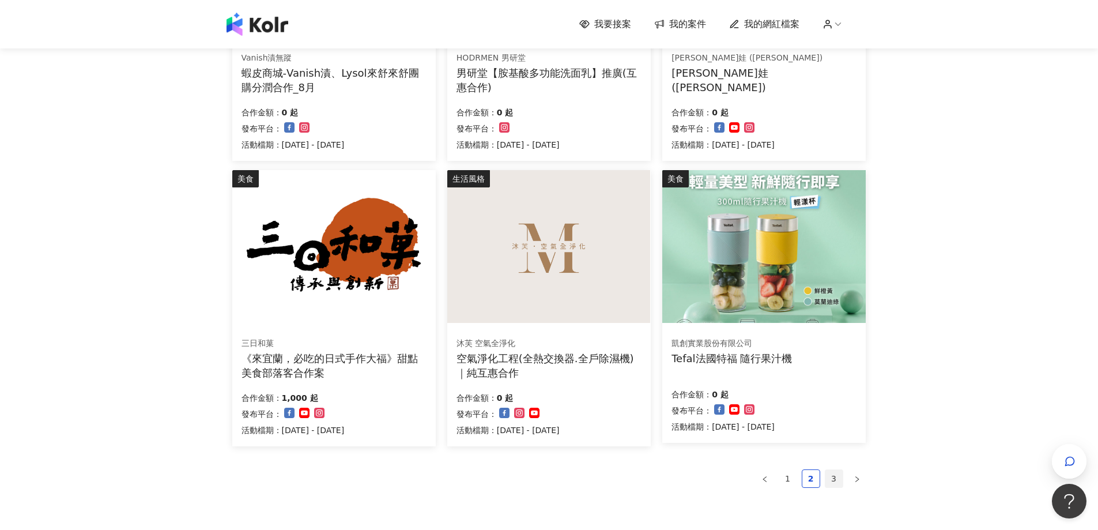
click at [830, 478] on link "3" at bounding box center [833, 478] width 17 height 17
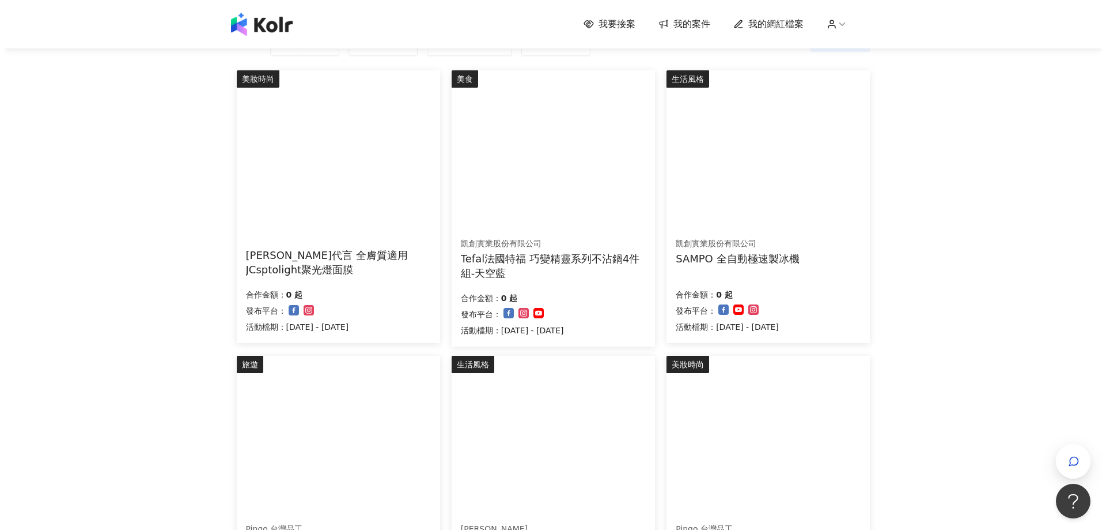
scroll to position [0, 0]
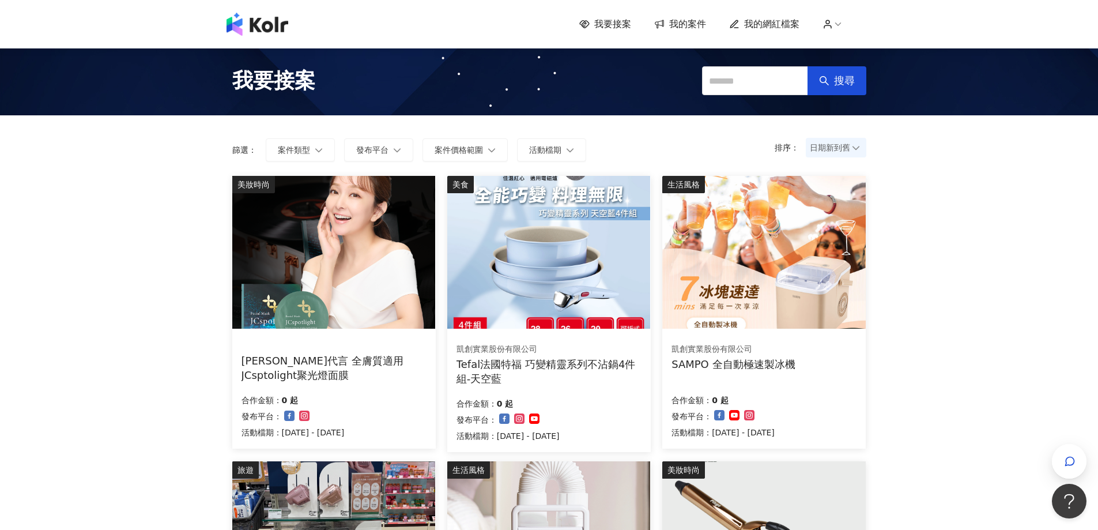
click at [698, 18] on span "我的案件" at bounding box center [687, 24] width 37 height 13
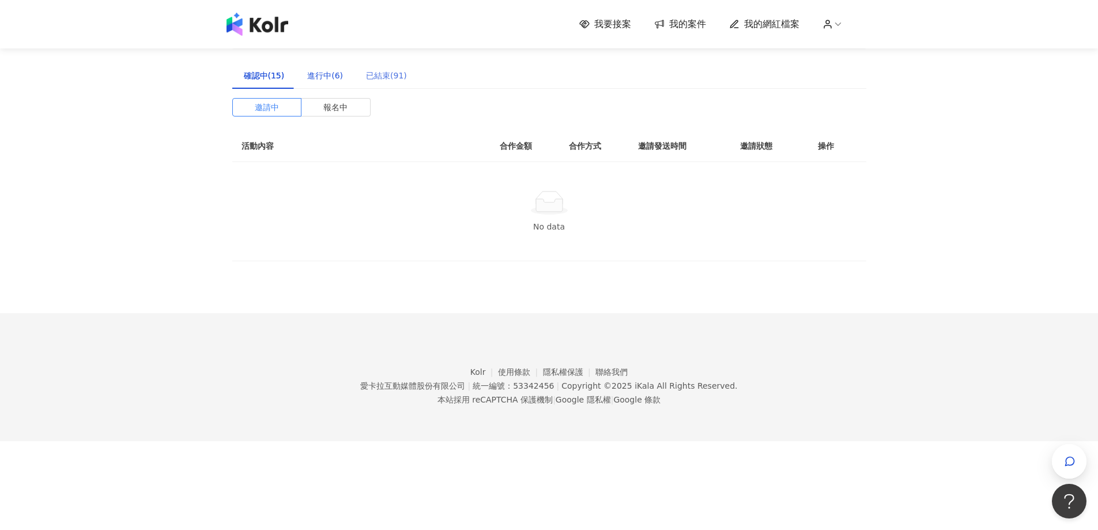
drag, startPoint x: 308, startPoint y: 78, endPoint x: 409, endPoint y: 84, distance: 101.0
click at [308, 78] on div "進行中(6)" at bounding box center [325, 75] width 36 height 13
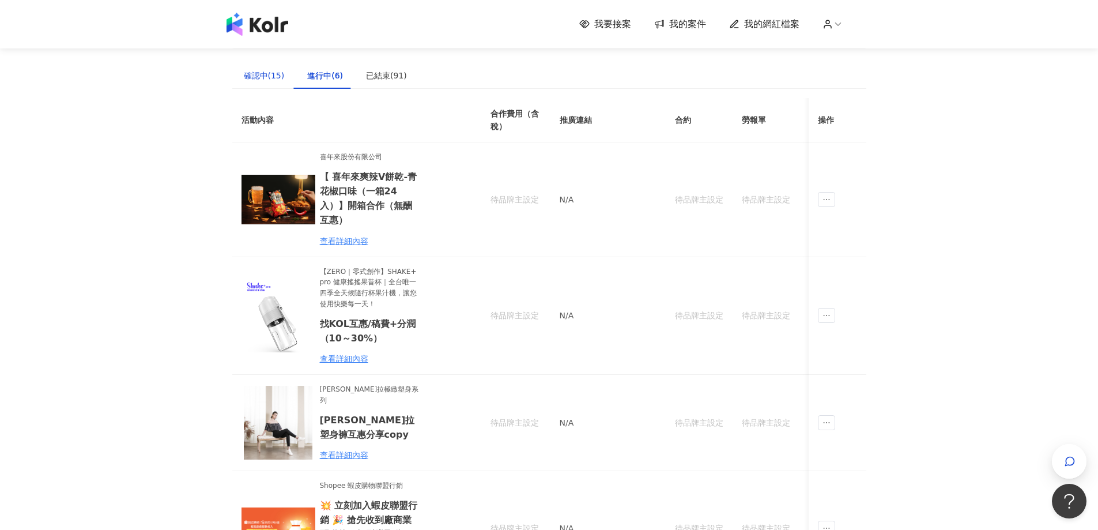
click at [281, 78] on div "確認中(15)" at bounding box center [264, 75] width 41 height 13
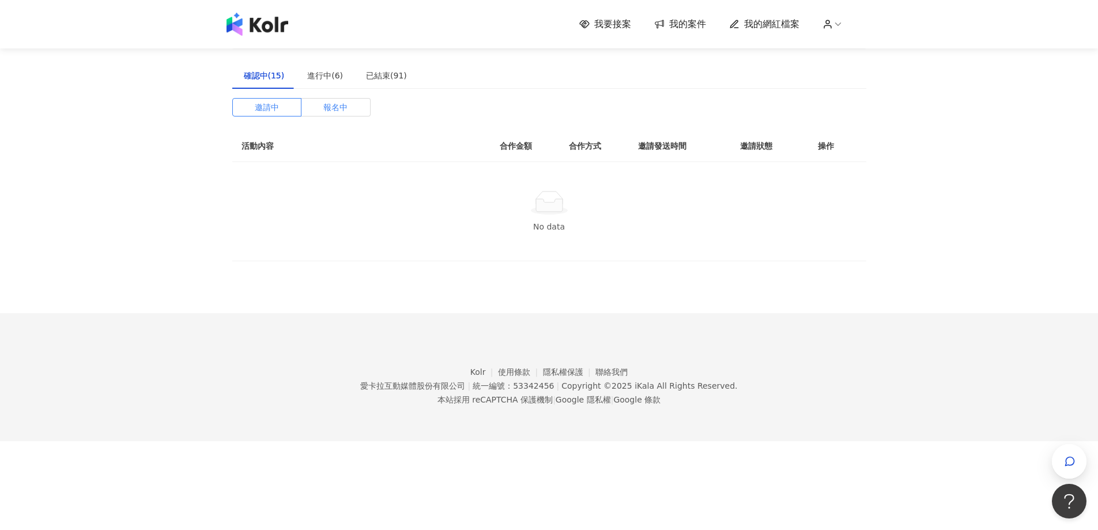
click at [336, 107] on span "報名中" at bounding box center [335, 107] width 24 height 17
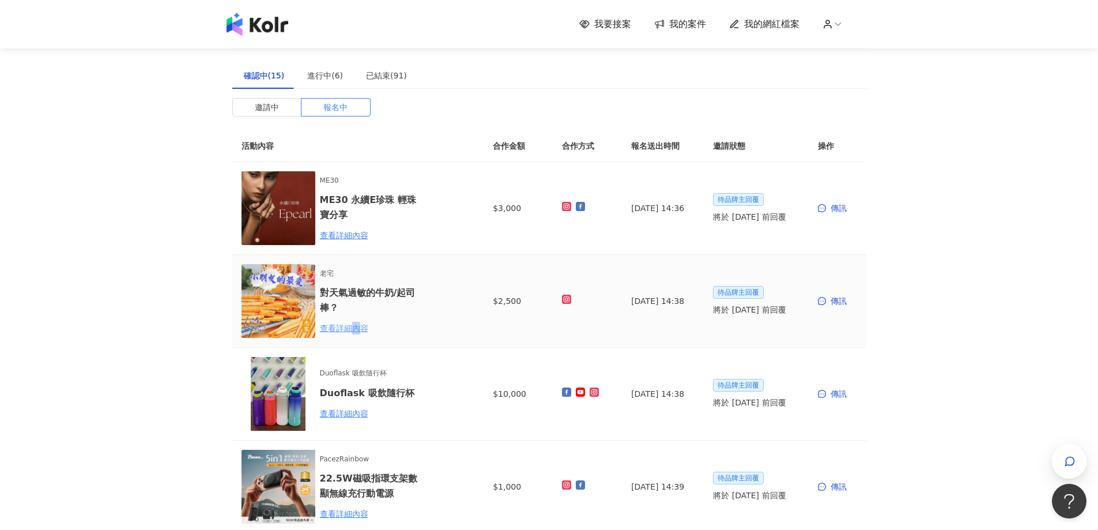
click at [356, 327] on div "查看詳細內容" at bounding box center [370, 328] width 101 height 13
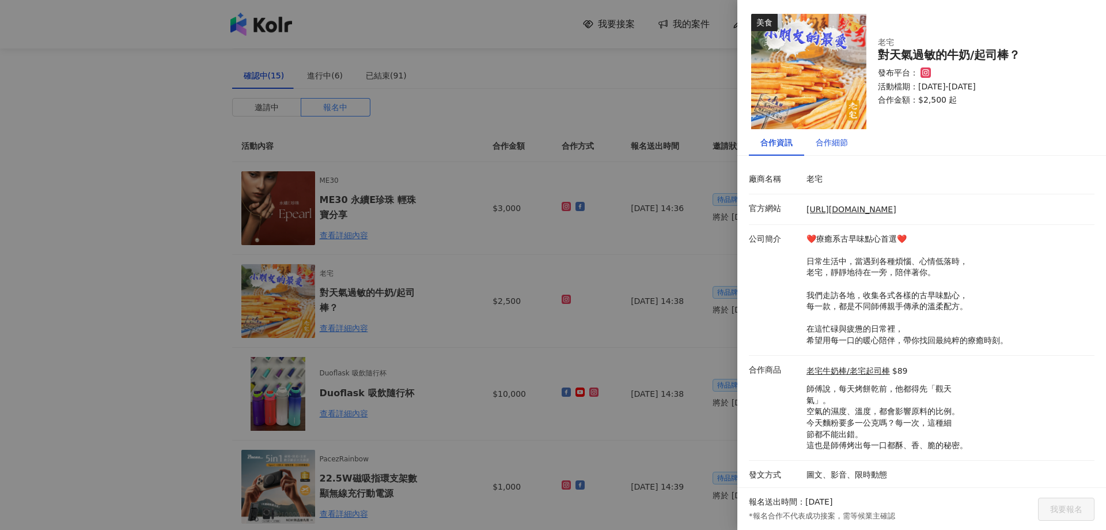
click at [819, 148] on div "合作細節" at bounding box center [832, 142] width 32 height 13
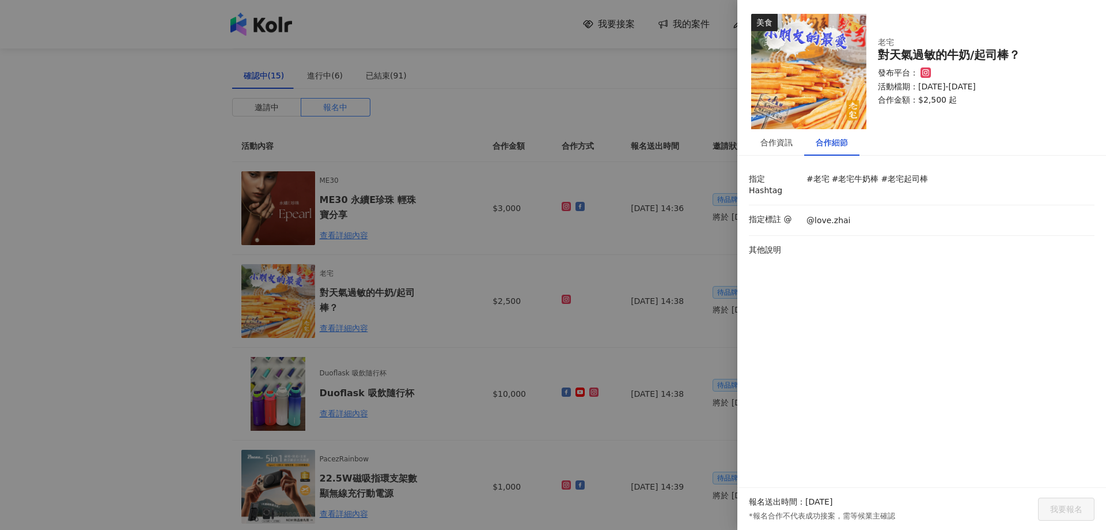
click at [504, 350] on div at bounding box center [553, 265] width 1106 height 530
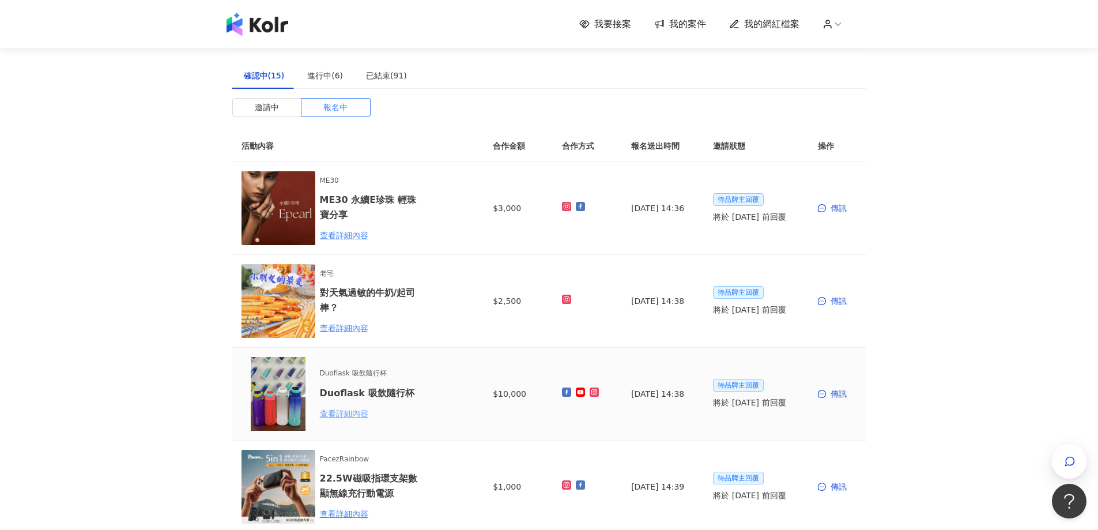
click at [352, 417] on div "查看詳細內容" at bounding box center [370, 413] width 101 height 13
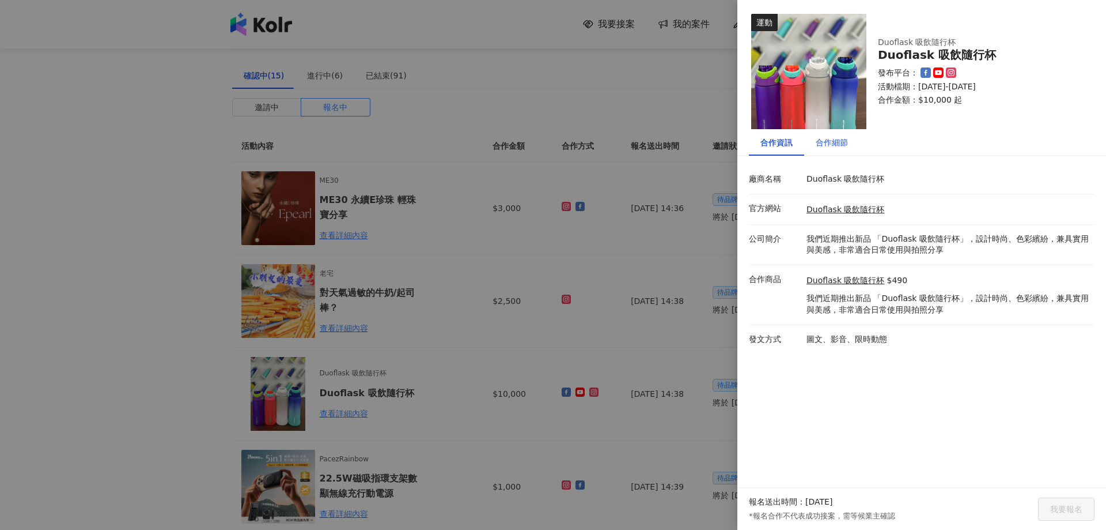
click at [841, 137] on div "合作細節" at bounding box center [832, 142] width 32 height 13
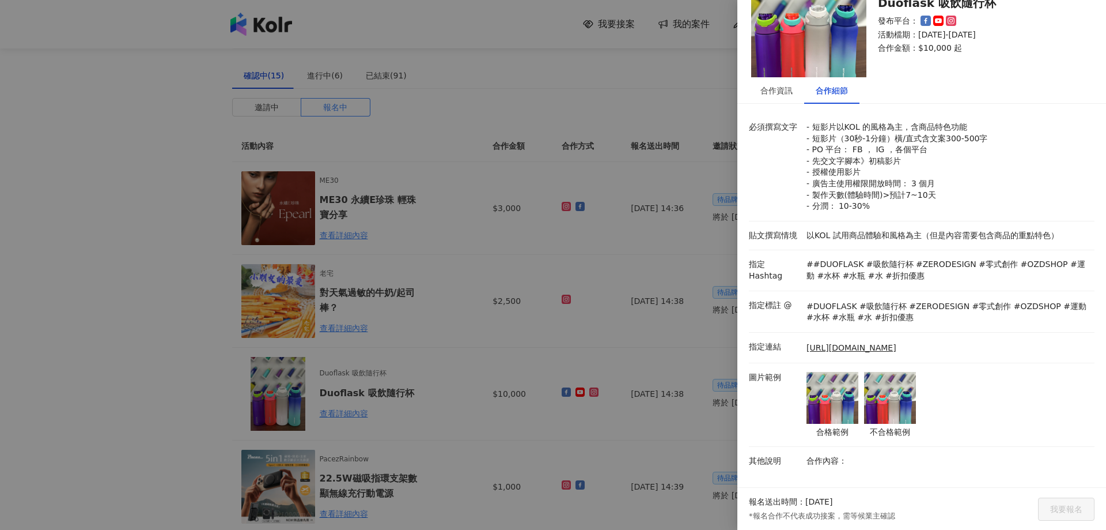
scroll to position [43, 0]
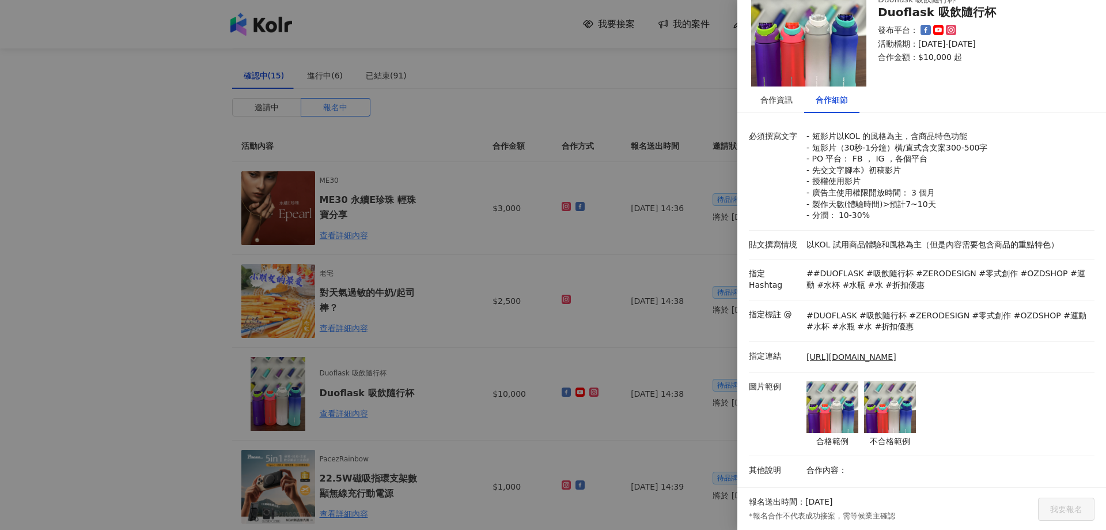
drag, startPoint x: 443, startPoint y: 392, endPoint x: 506, endPoint y: 395, distance: 63.4
click at [443, 393] on div at bounding box center [553, 265] width 1106 height 530
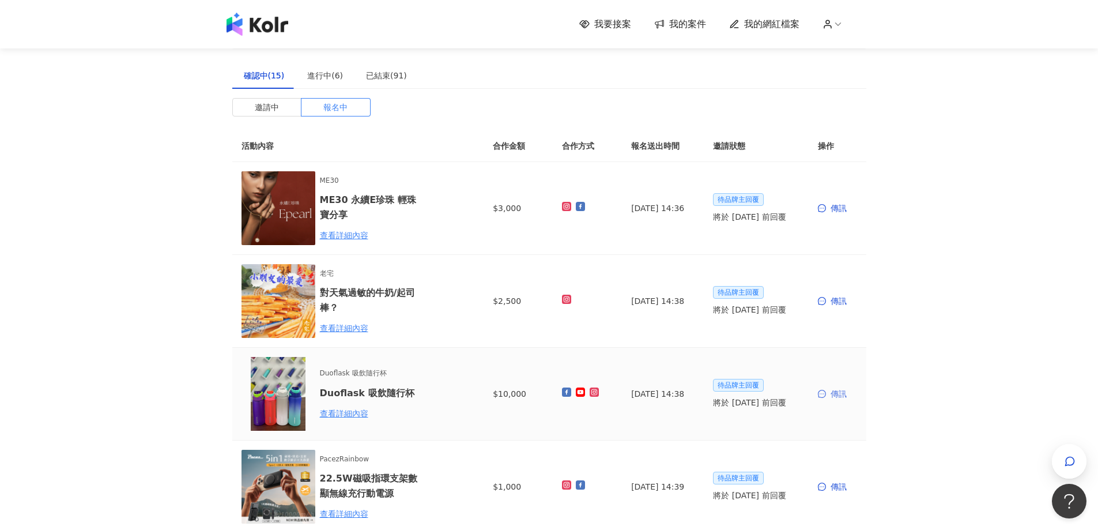
click at [834, 394] on div "傳訊" at bounding box center [837, 393] width 39 height 13
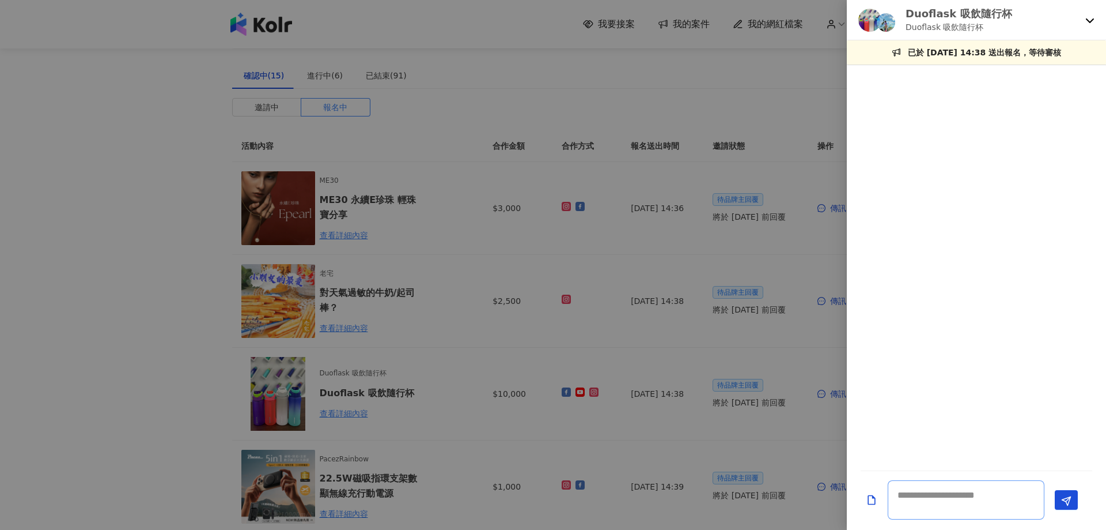
click at [920, 489] on textarea at bounding box center [966, 499] width 157 height 39
paste textarea "**********"
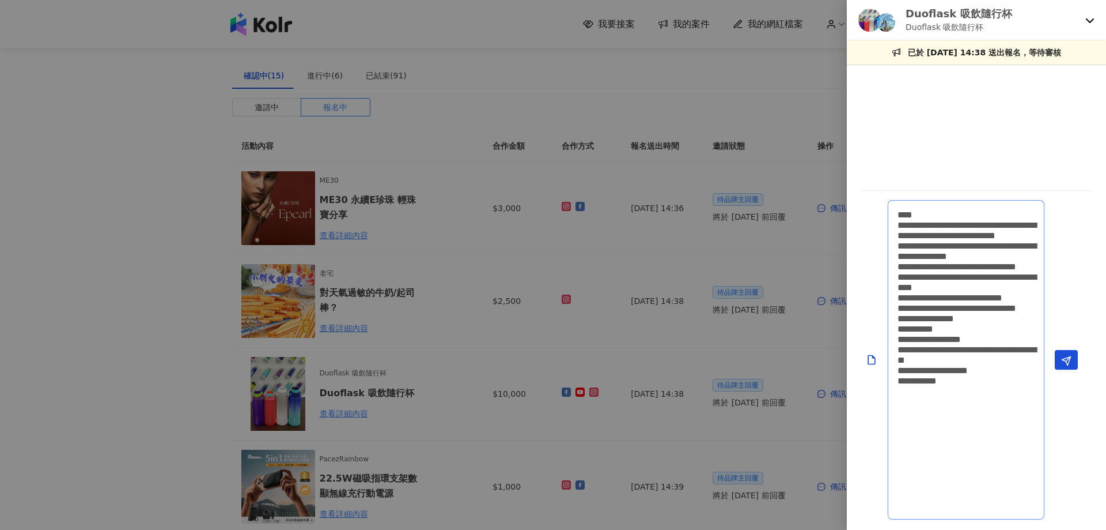
scroll to position [1, 0]
drag, startPoint x: 957, startPoint y: 285, endPoint x: 947, endPoint y: 287, distance: 9.4
click at [947, 287] on textarea "**********" at bounding box center [966, 359] width 157 height 319
type textarea "**********"
click at [1067, 361] on polygon "Send" at bounding box center [1067, 361] width 9 height 9
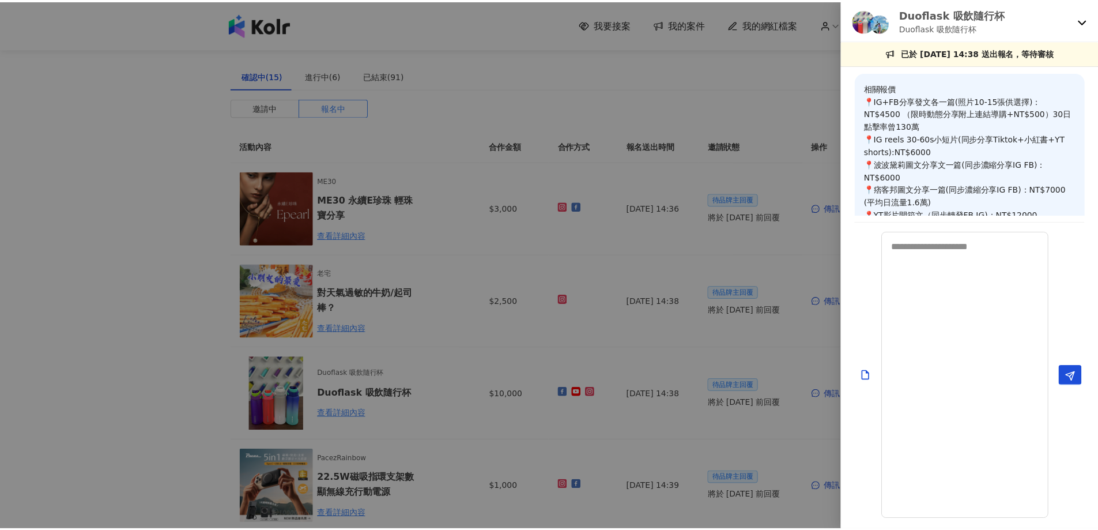
scroll to position [0, 0]
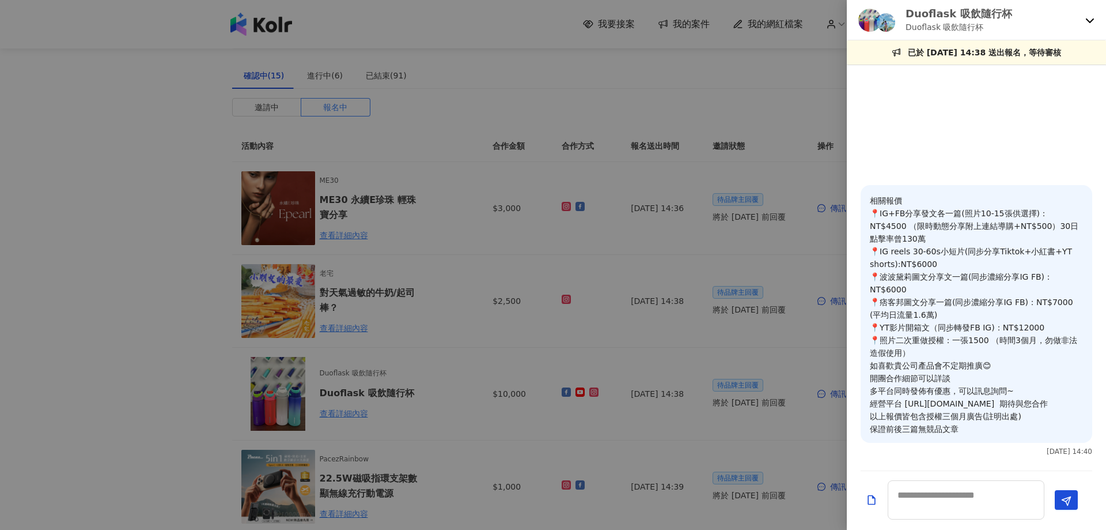
click at [762, 248] on div at bounding box center [553, 265] width 1106 height 530
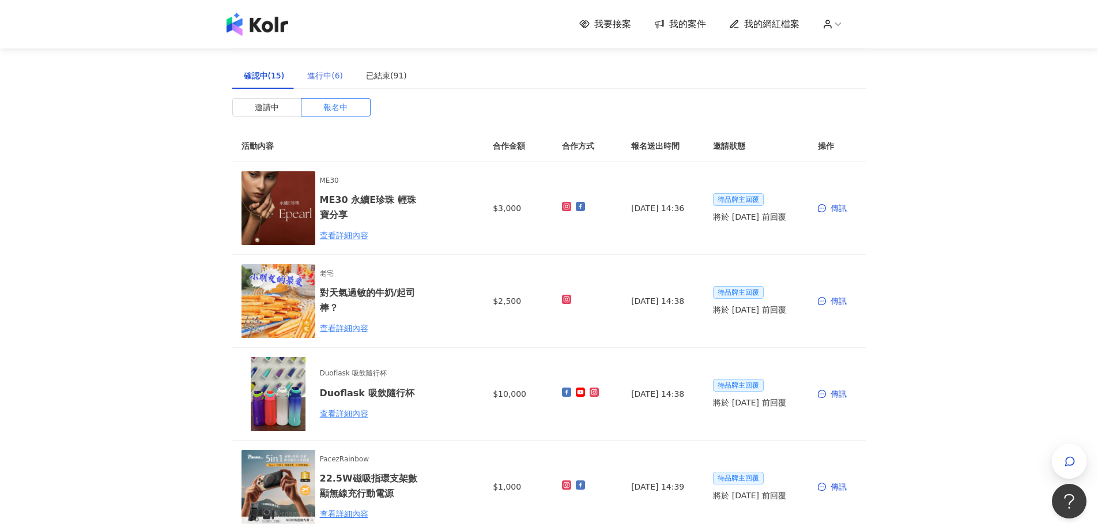
click at [319, 82] on div "進行中(6)" at bounding box center [325, 75] width 59 height 27
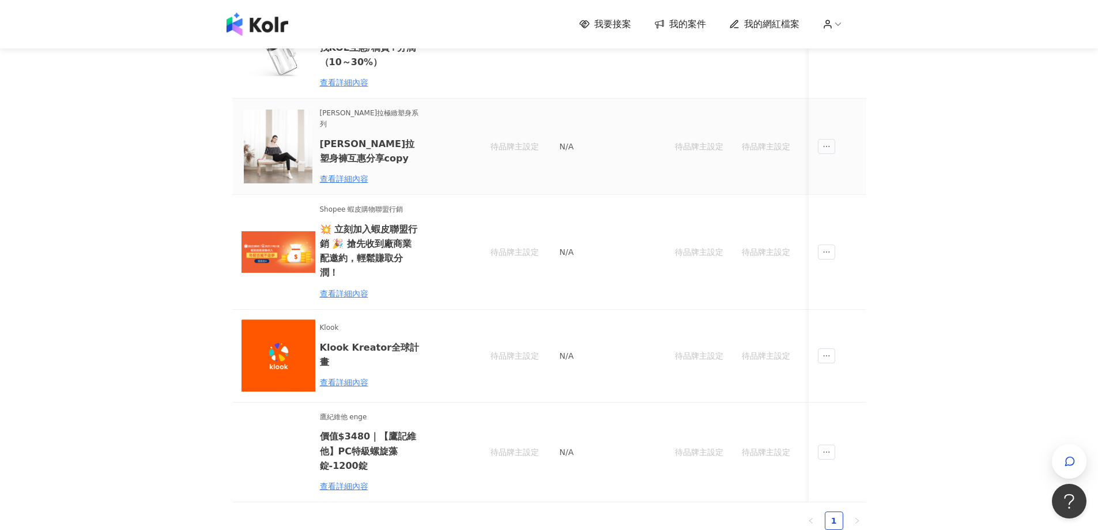
scroll to position [288, 0]
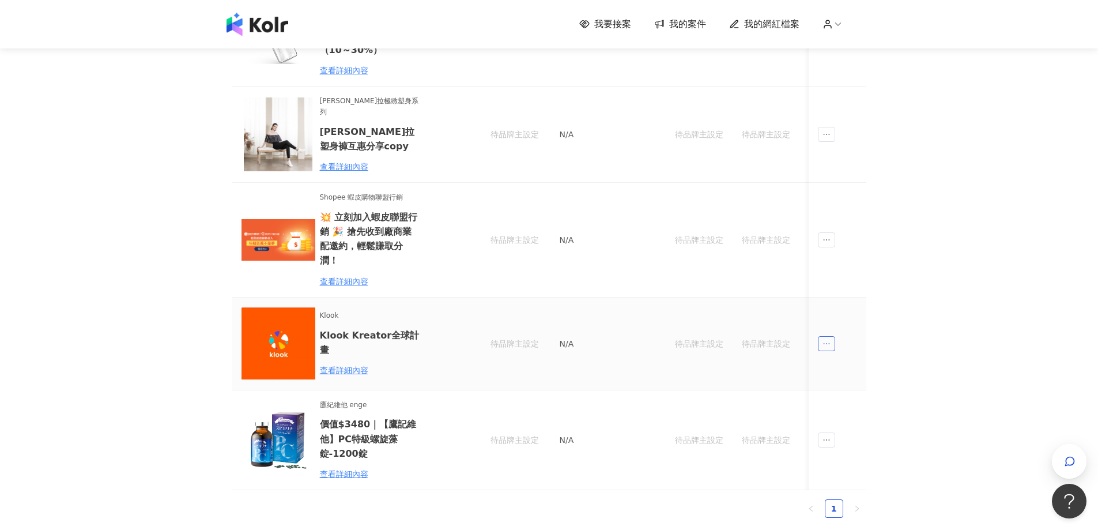
click at [830, 336] on span "ellipsis" at bounding box center [826, 343] width 17 height 15
click at [845, 364] on div "傳訊" at bounding box center [847, 362] width 40 height 13
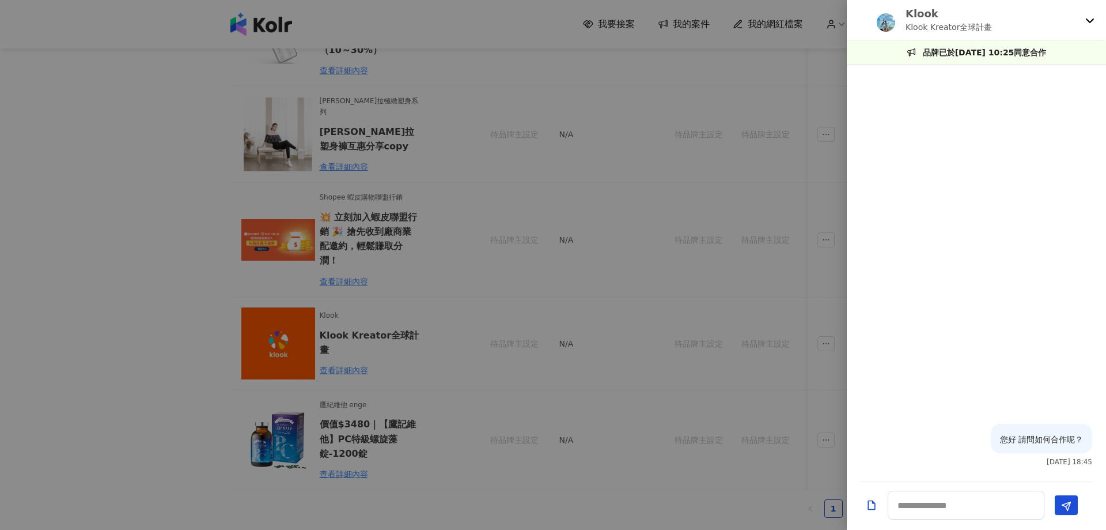
click at [600, 292] on div at bounding box center [553, 265] width 1106 height 530
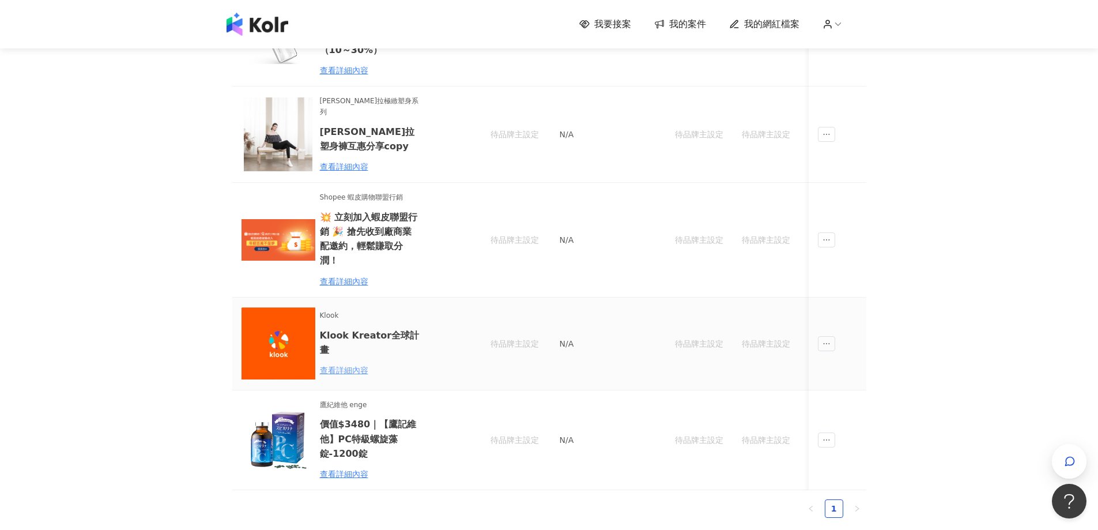
click at [342, 364] on div "查看詳細內容" at bounding box center [370, 370] width 101 height 13
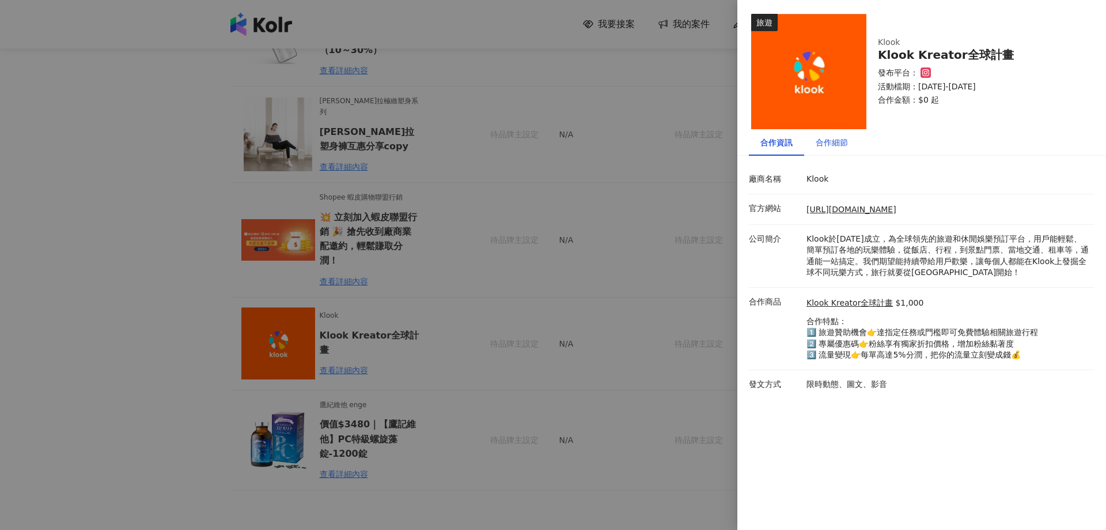
click at [834, 144] on div "合作細節" at bounding box center [832, 142] width 32 height 13
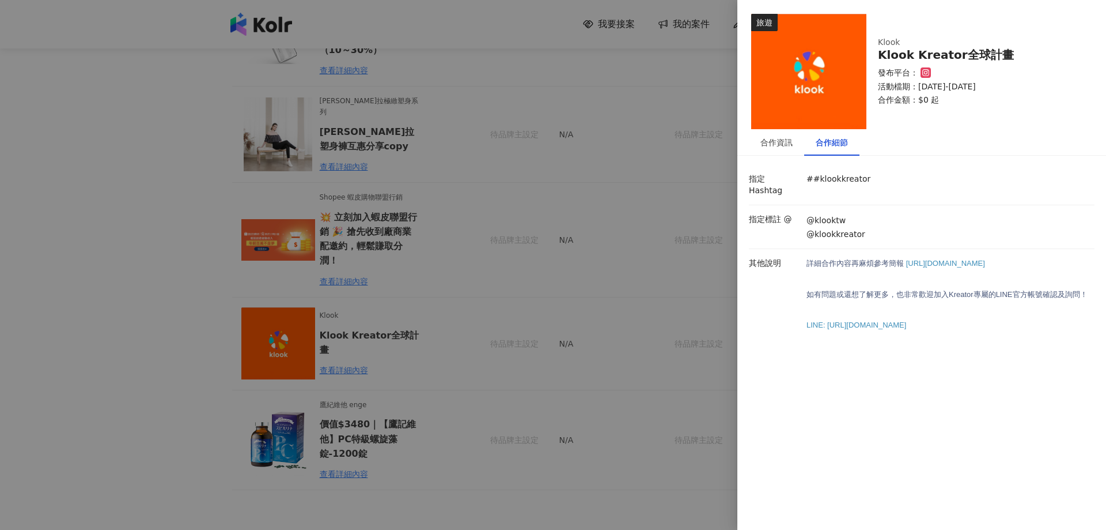
drag, startPoint x: 906, startPoint y: 251, endPoint x: 917, endPoint y: 267, distance: 19.5
click at [917, 267] on p "詳細合作內容再麻煩參考 簡報 [URL][DOMAIN_NAME]" at bounding box center [948, 264] width 282 height 12
drag, startPoint x: 971, startPoint y: 323, endPoint x: 827, endPoint y: 326, distance: 143.5
click at [827, 326] on p "LINE: [URL][DOMAIN_NAME]" at bounding box center [948, 325] width 282 height 12
drag, startPoint x: 905, startPoint y: 251, endPoint x: 917, endPoint y: 263, distance: 17.5
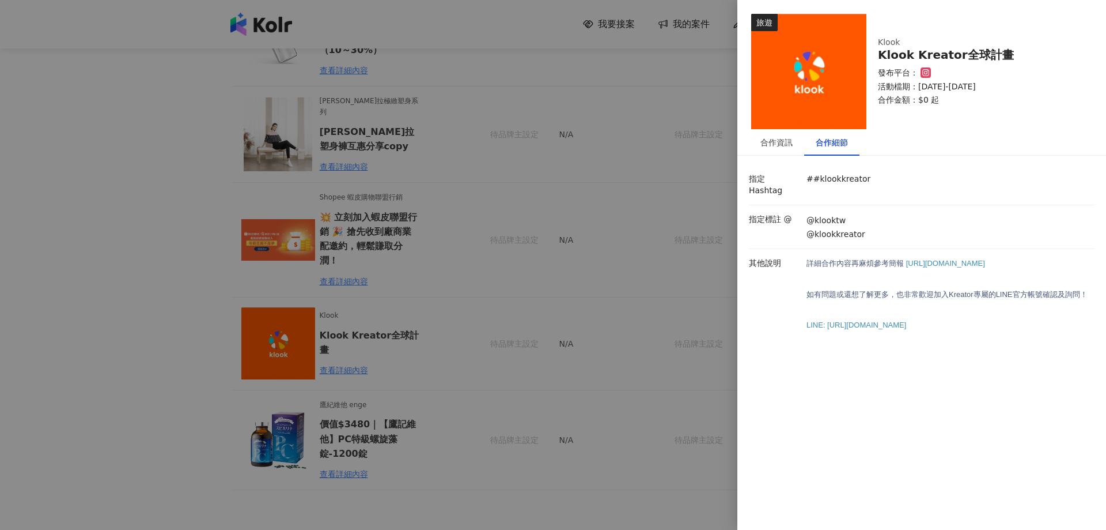
click at [917, 263] on p "詳細合作內容再麻煩參考 簡報 [URL][DOMAIN_NAME]" at bounding box center [948, 264] width 282 height 12
click at [90, 164] on div at bounding box center [553, 265] width 1106 height 530
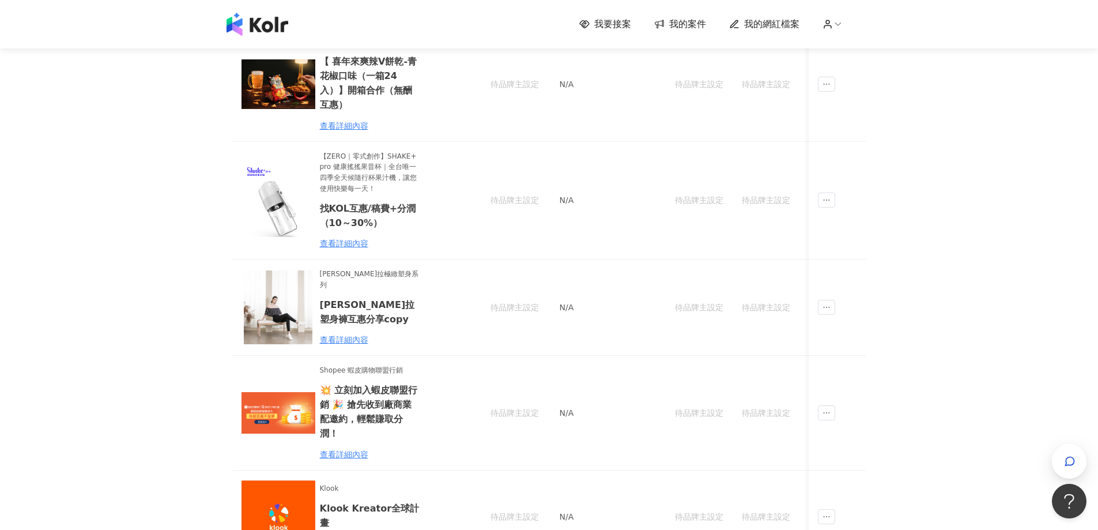
scroll to position [0, 0]
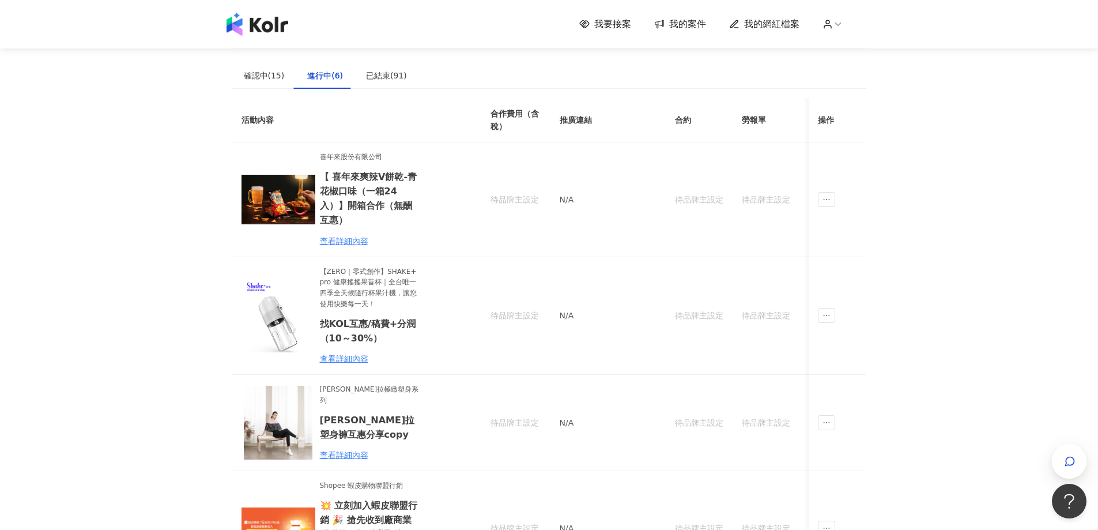
click at [263, 28] on img at bounding box center [257, 24] width 62 height 23
